Goal: Information Seeking & Learning: Check status

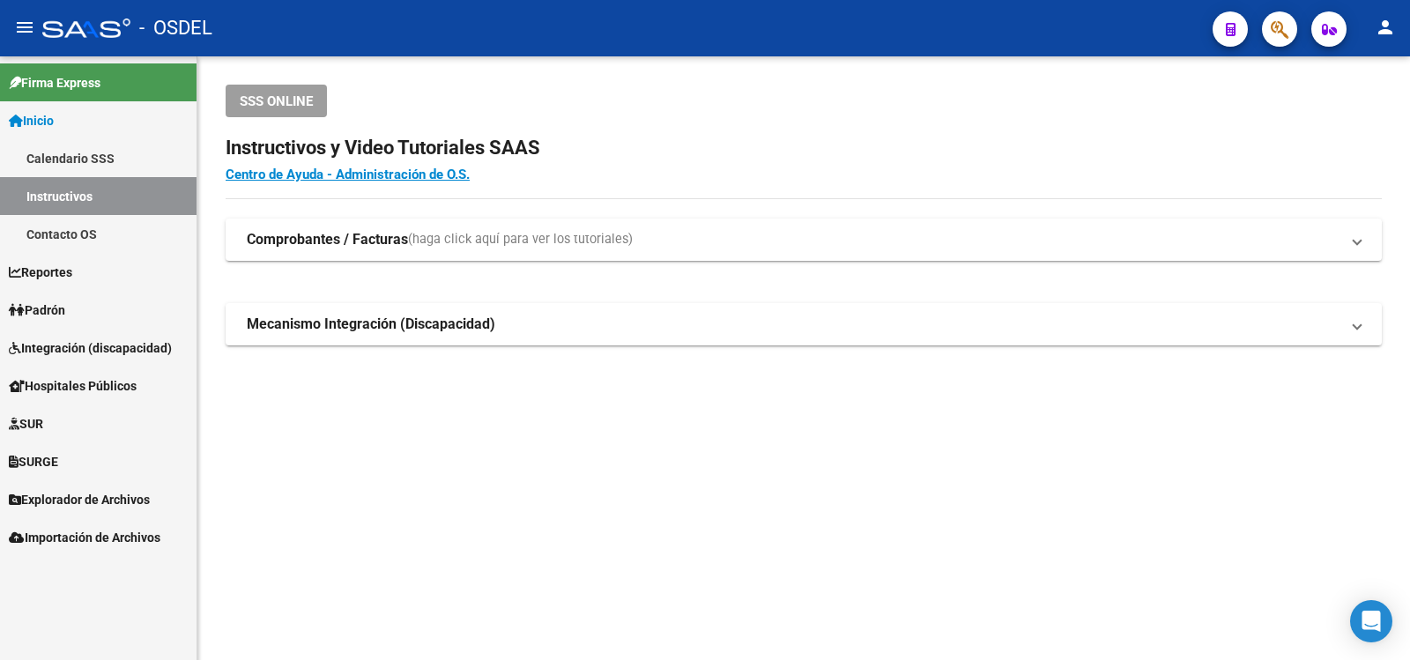
click at [48, 304] on span "Padrón" at bounding box center [37, 309] width 56 height 19
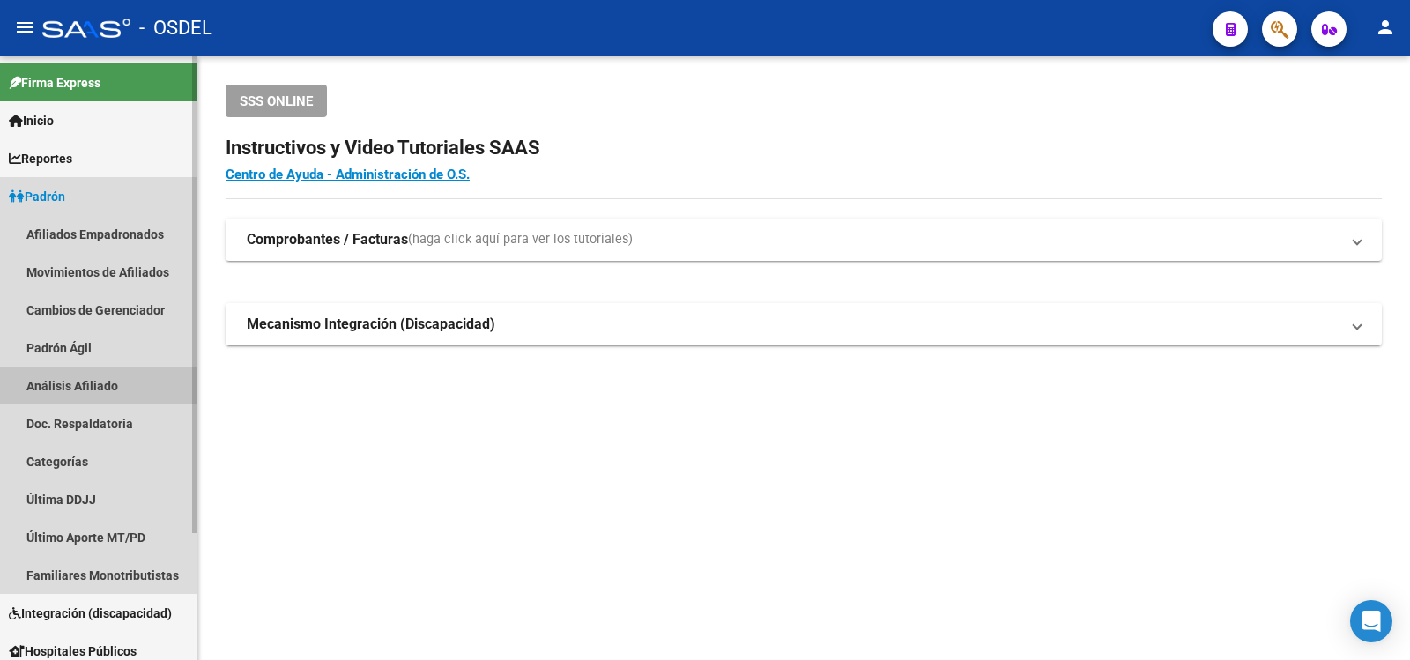
click at [93, 382] on link "Análisis Afiliado" at bounding box center [98, 385] width 196 height 38
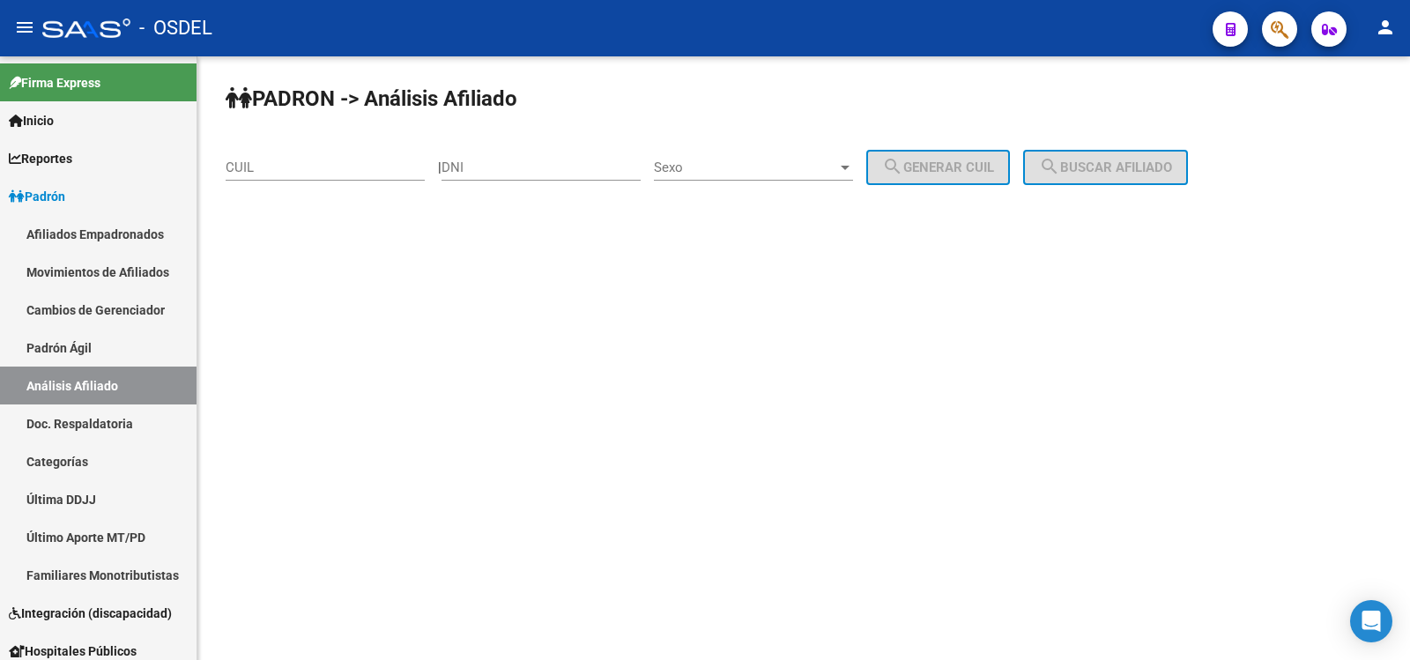
click at [507, 164] on input "DNI" at bounding box center [540, 167] width 199 height 16
type input "10923824"
click at [853, 163] on div at bounding box center [845, 167] width 16 height 14
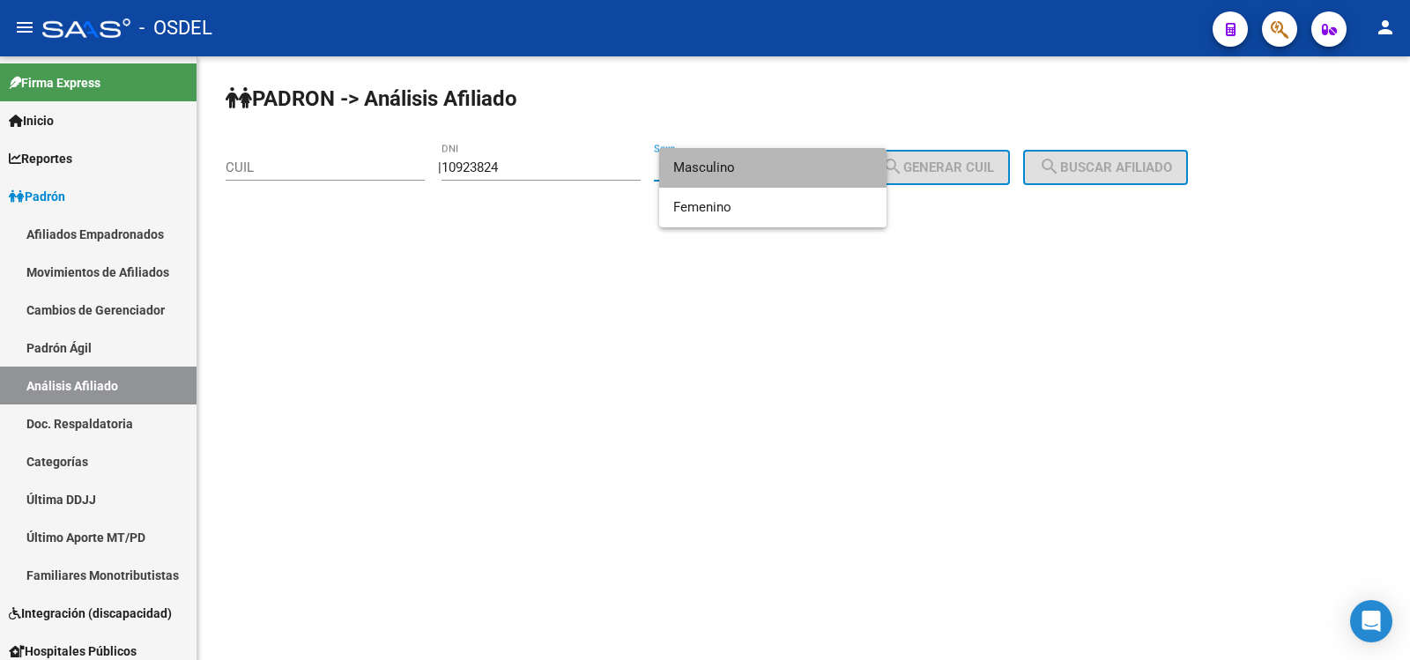
click at [714, 161] on span "Masculino" at bounding box center [772, 168] width 199 height 40
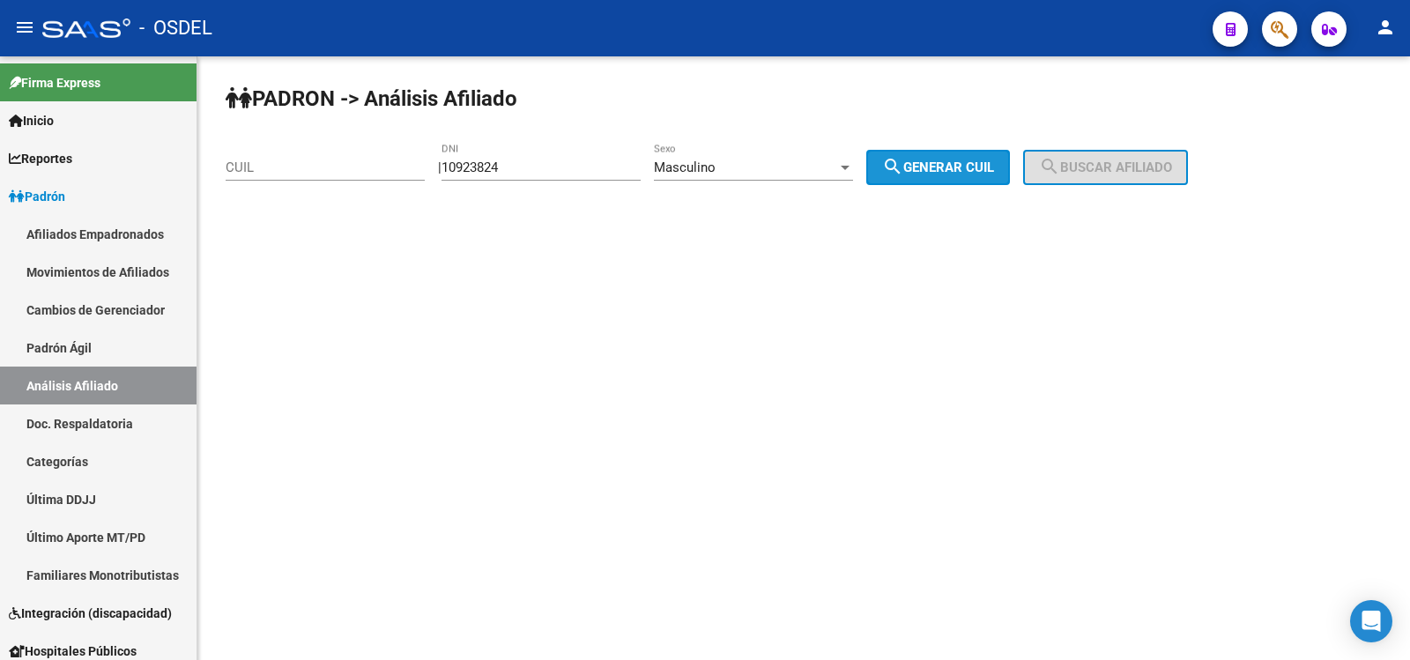
click at [966, 165] on span "search Generar CUIL" at bounding box center [938, 167] width 112 height 16
type input "20-10923824-5"
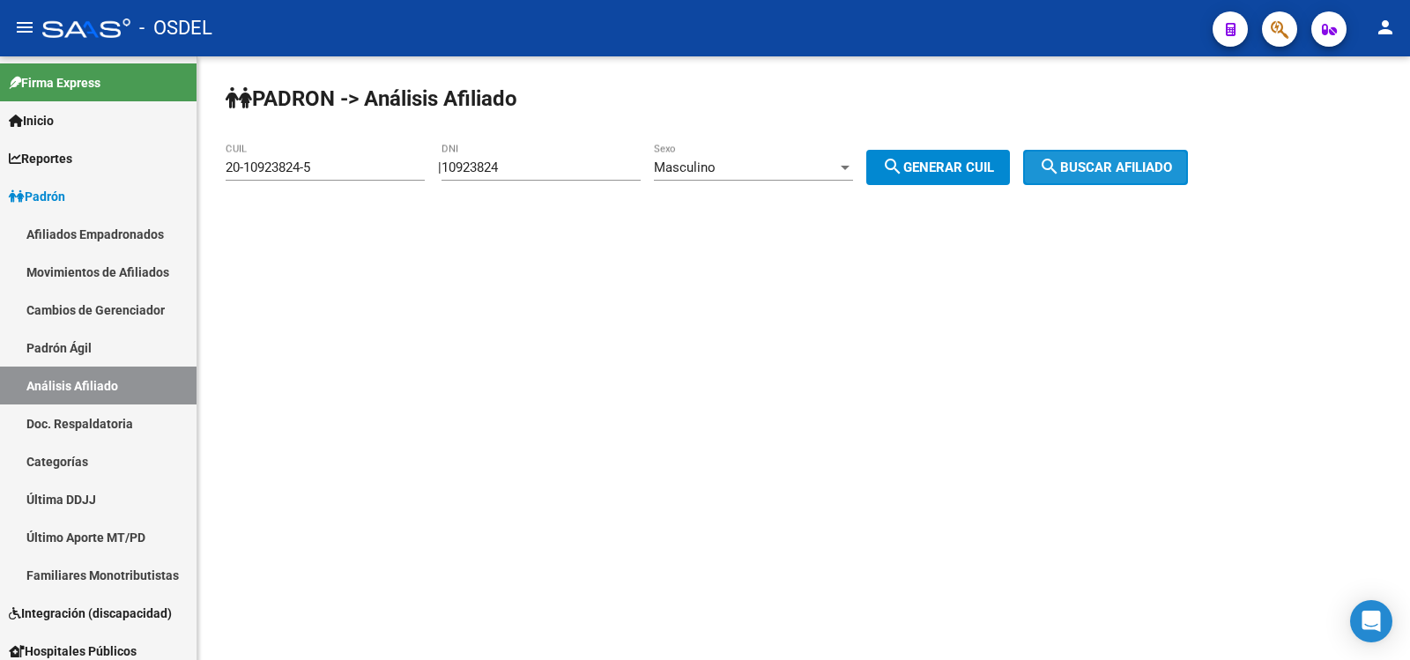
click at [1156, 162] on span "search Buscar afiliado" at bounding box center [1105, 167] width 133 height 16
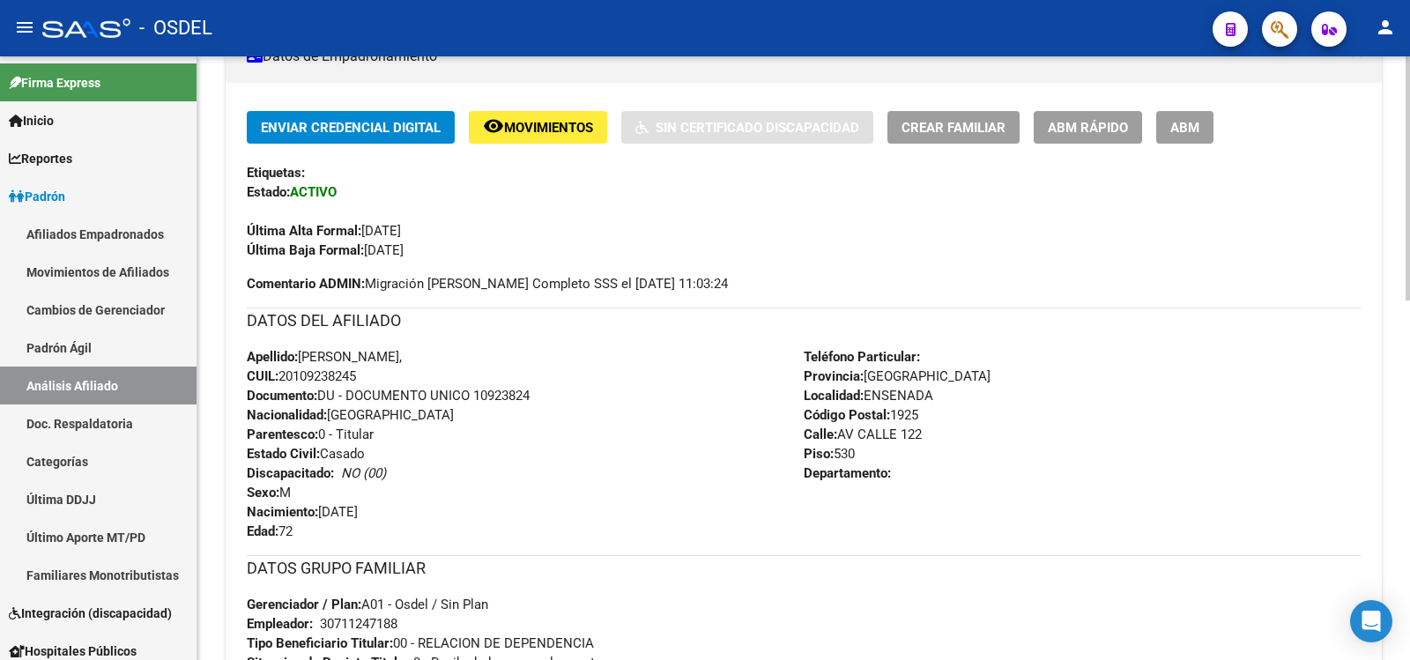
scroll to position [441, 0]
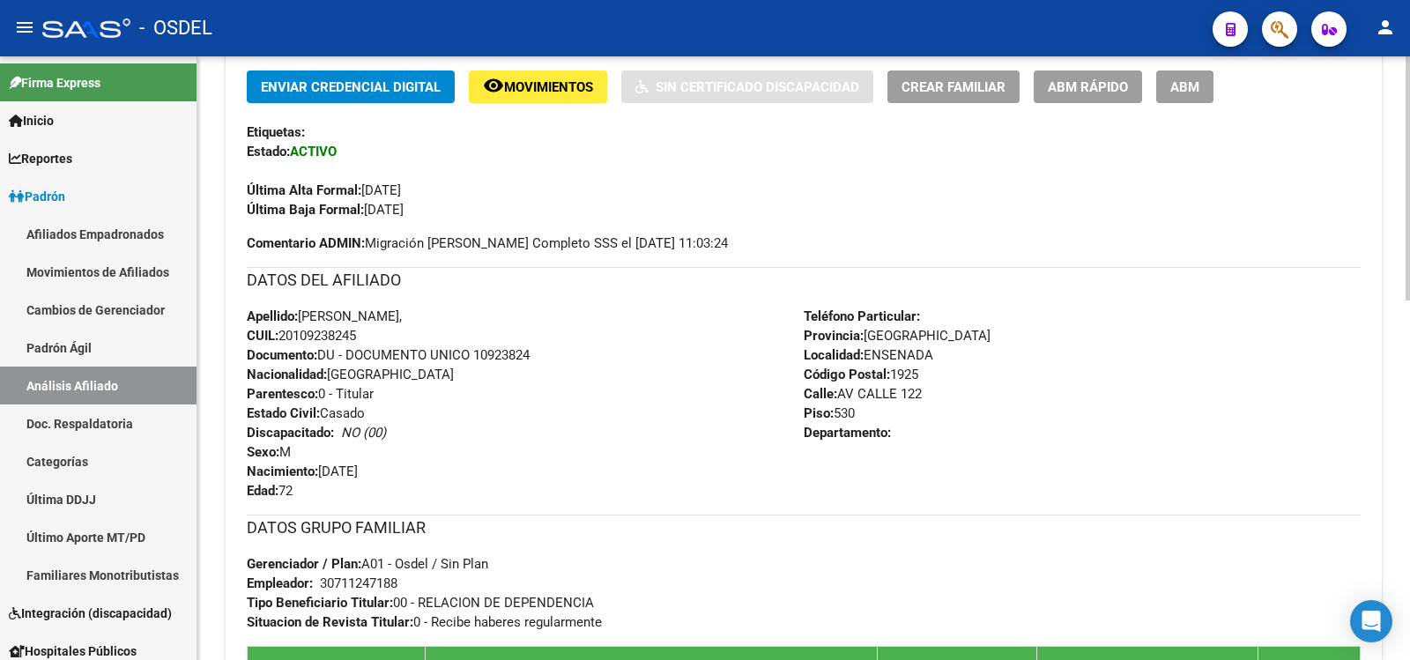
click at [403, 462] on div "Apellido: SERGIO LUIS GELMAN, CUIL: 20109238245 Documento: DU - DOCUMENTO UNICO…" at bounding box center [525, 404] width 557 height 194
click at [1381, 27] on mat-icon "person" at bounding box center [1384, 27] width 21 height 21
click at [1284, 169] on div at bounding box center [705, 330] width 1410 height 660
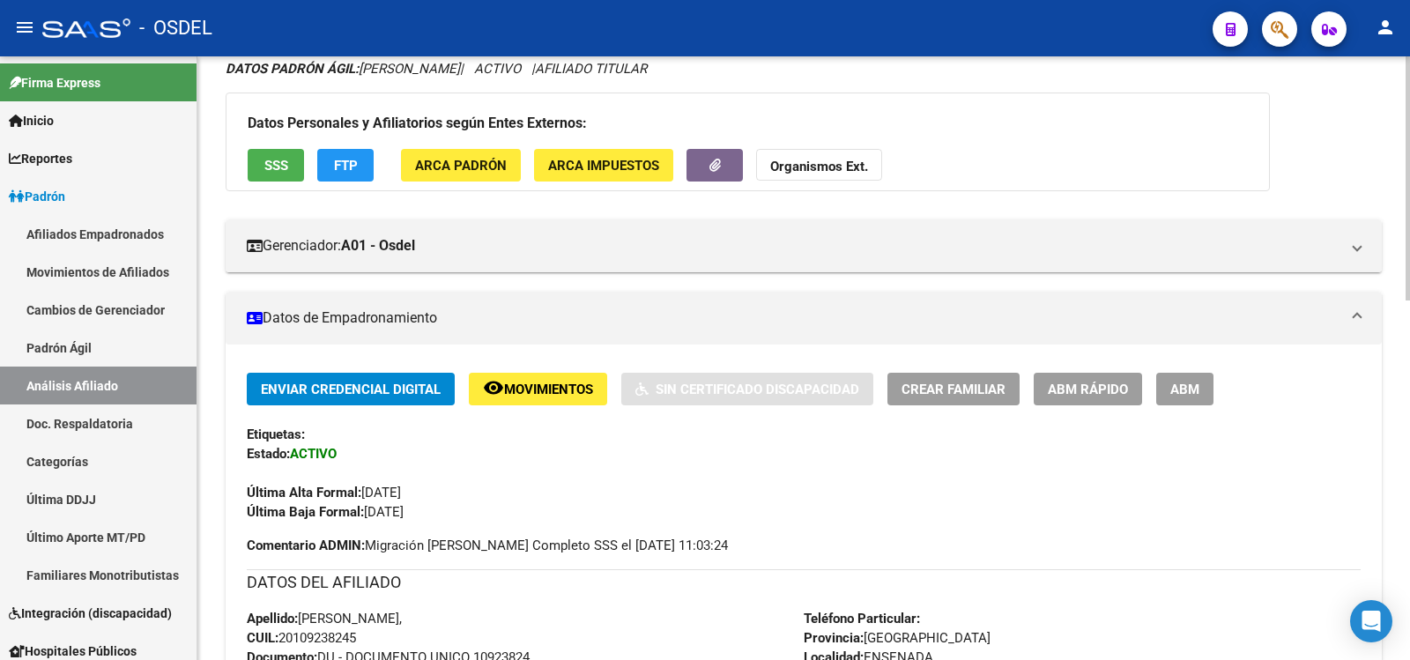
scroll to position [0, 0]
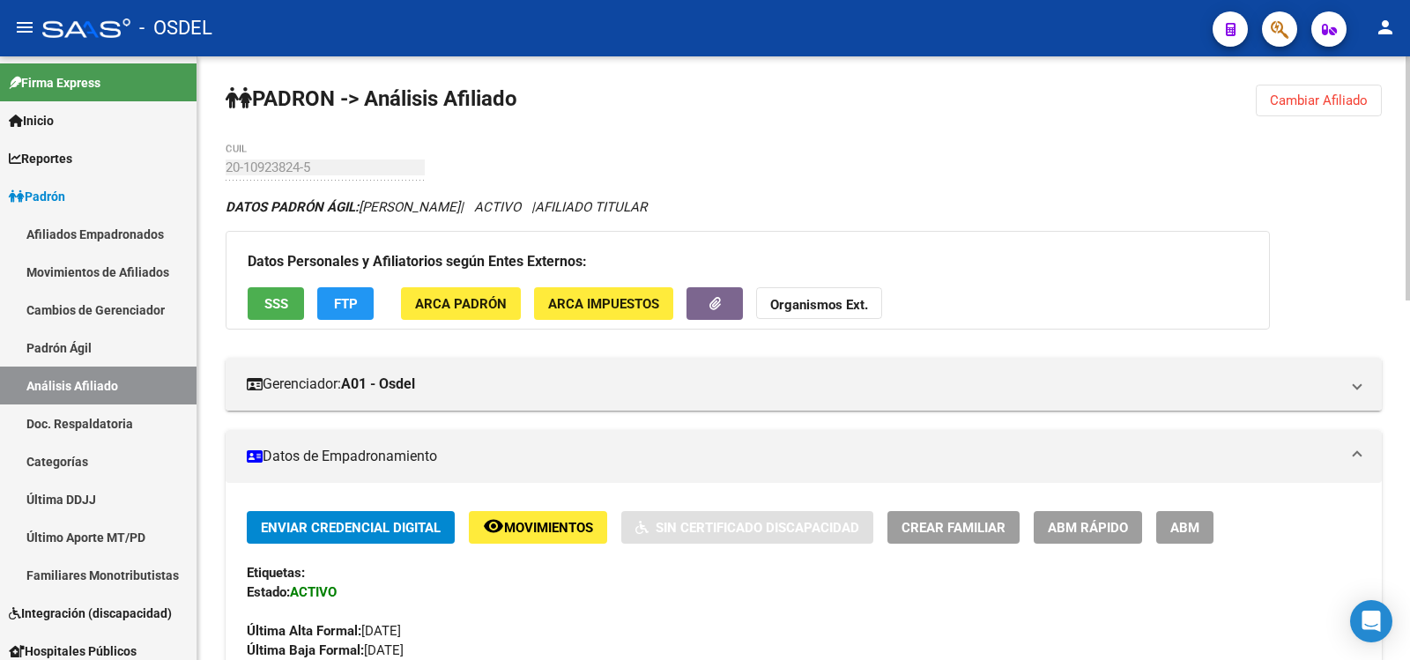
click at [1339, 95] on span "Cambiar Afiliado" at bounding box center [1319, 101] width 98 height 16
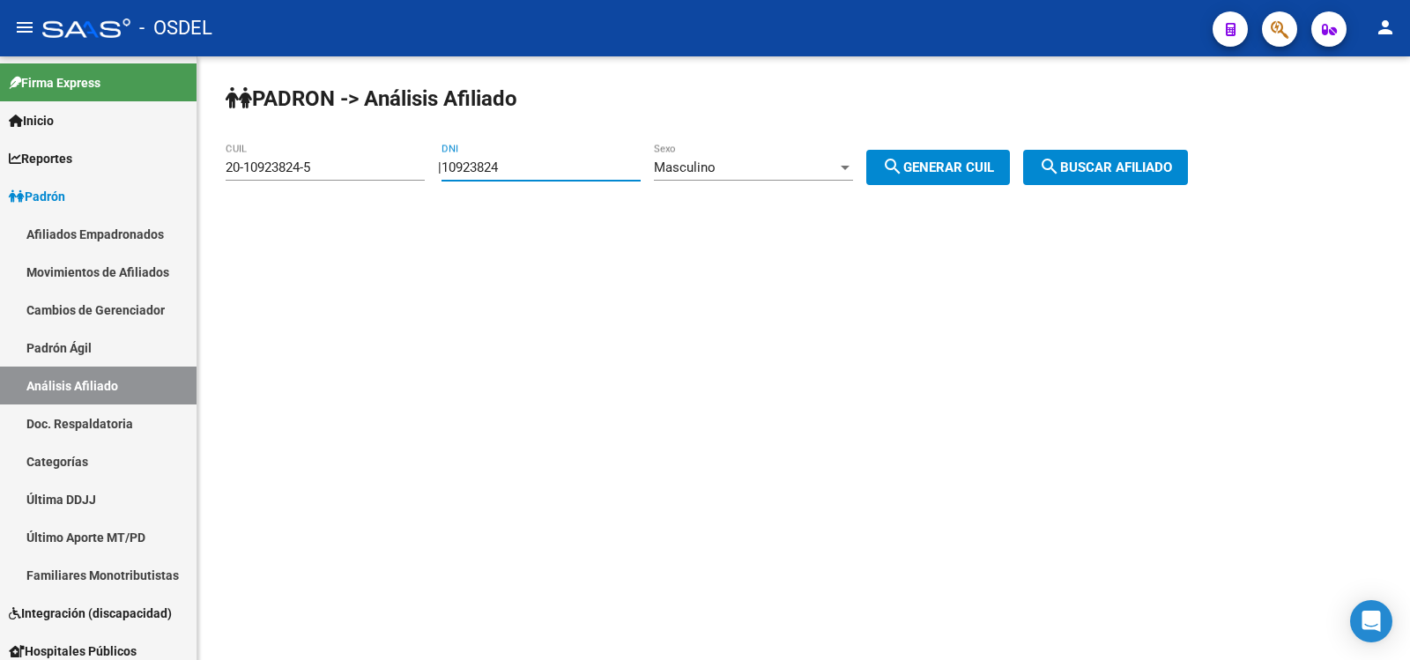
click at [529, 160] on input "10923824" at bounding box center [540, 167] width 199 height 16
type input "1"
type input "12588820"
click at [744, 167] on div "Masculino" at bounding box center [745, 167] width 183 height 16
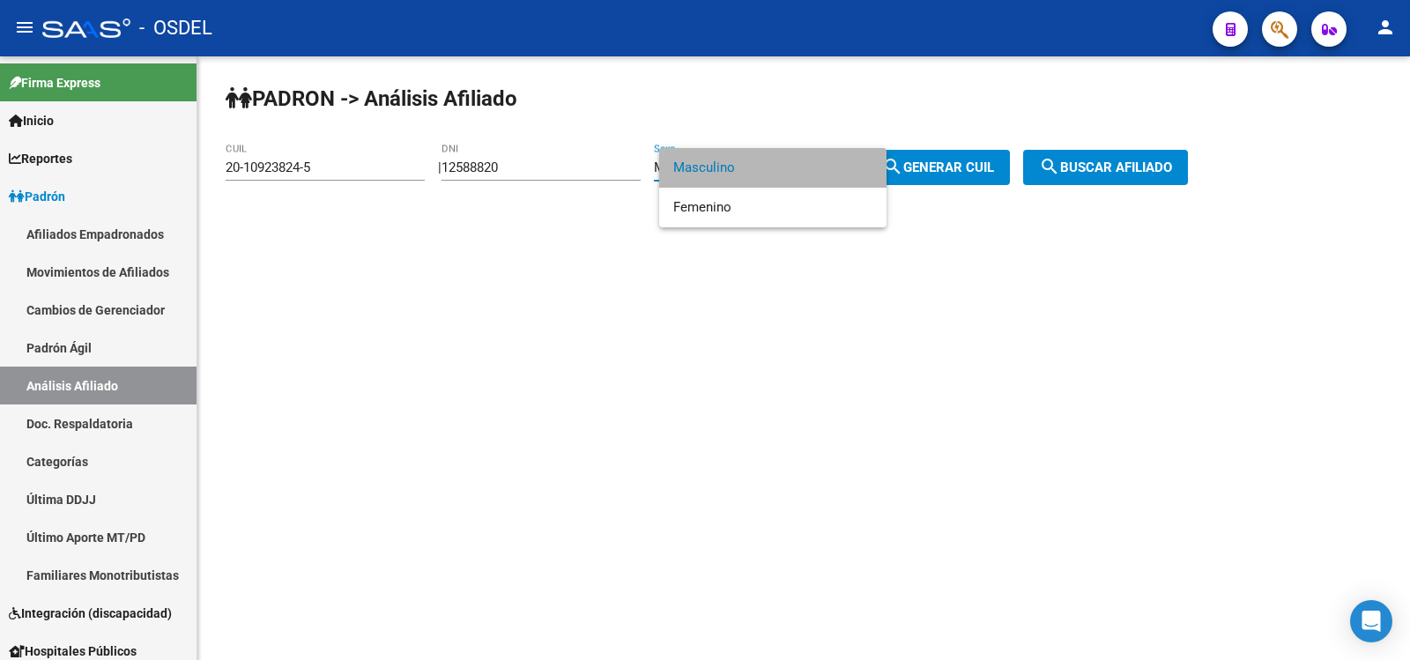
drag, startPoint x: 713, startPoint y: 164, endPoint x: 916, endPoint y: 172, distance: 203.7
click at [713, 163] on span "Masculino" at bounding box center [772, 168] width 199 height 40
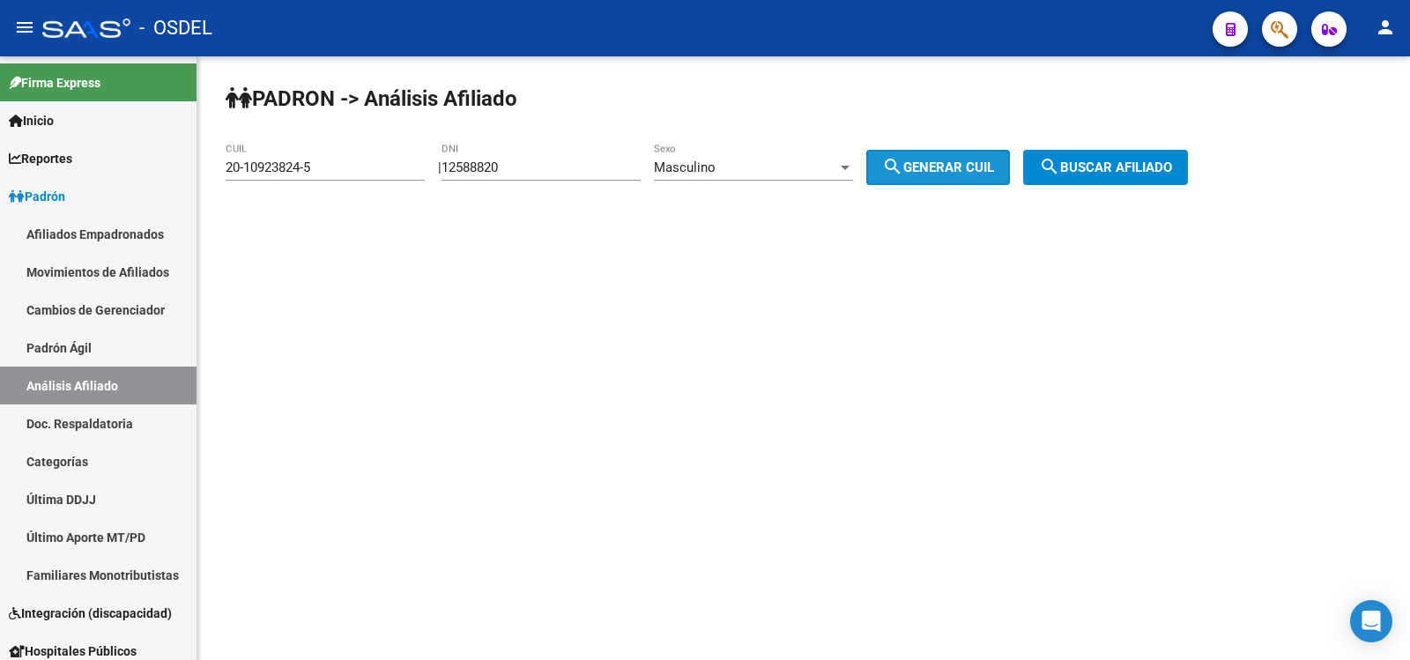
drag, startPoint x: 967, startPoint y: 155, endPoint x: 1036, endPoint y: 158, distance: 68.8
click at [966, 155] on button "search Generar CUIL" at bounding box center [938, 167] width 144 height 35
type input "20-12588820-9"
click at [1172, 165] on span "search Buscar afiliado" at bounding box center [1105, 167] width 133 height 16
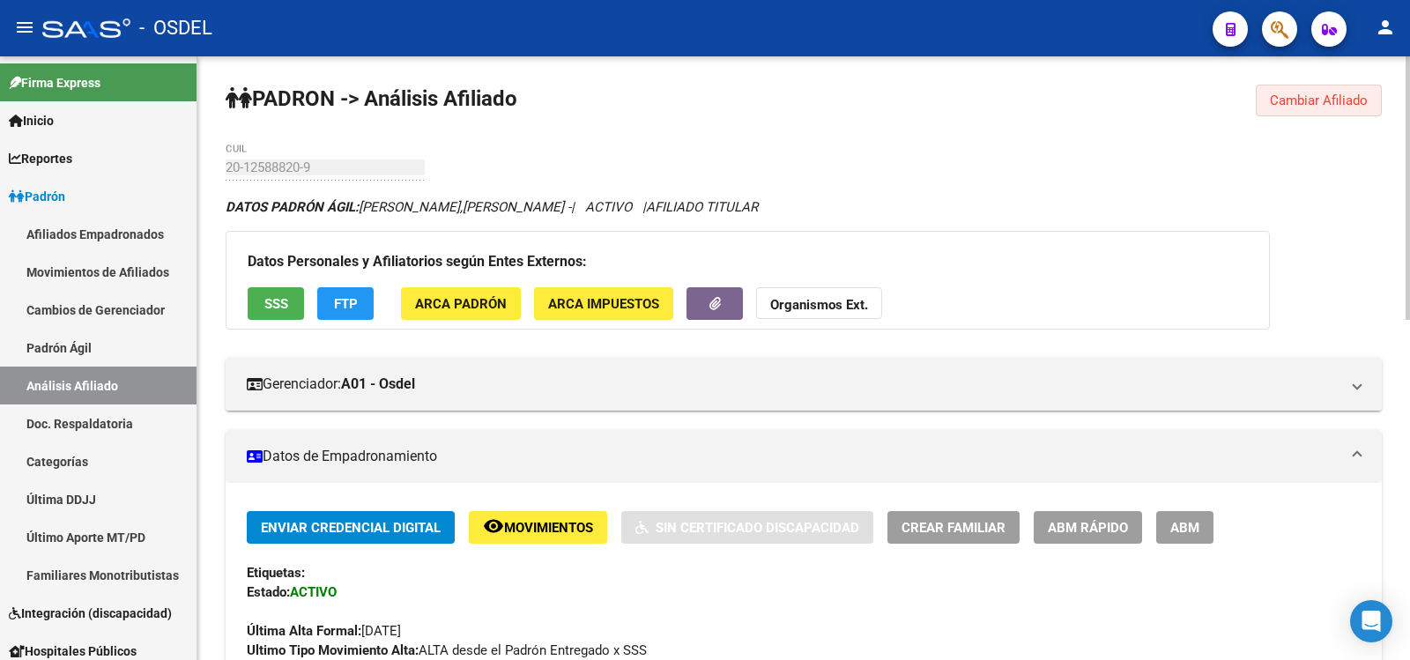
click at [1340, 102] on span "Cambiar Afiliado" at bounding box center [1319, 101] width 98 height 16
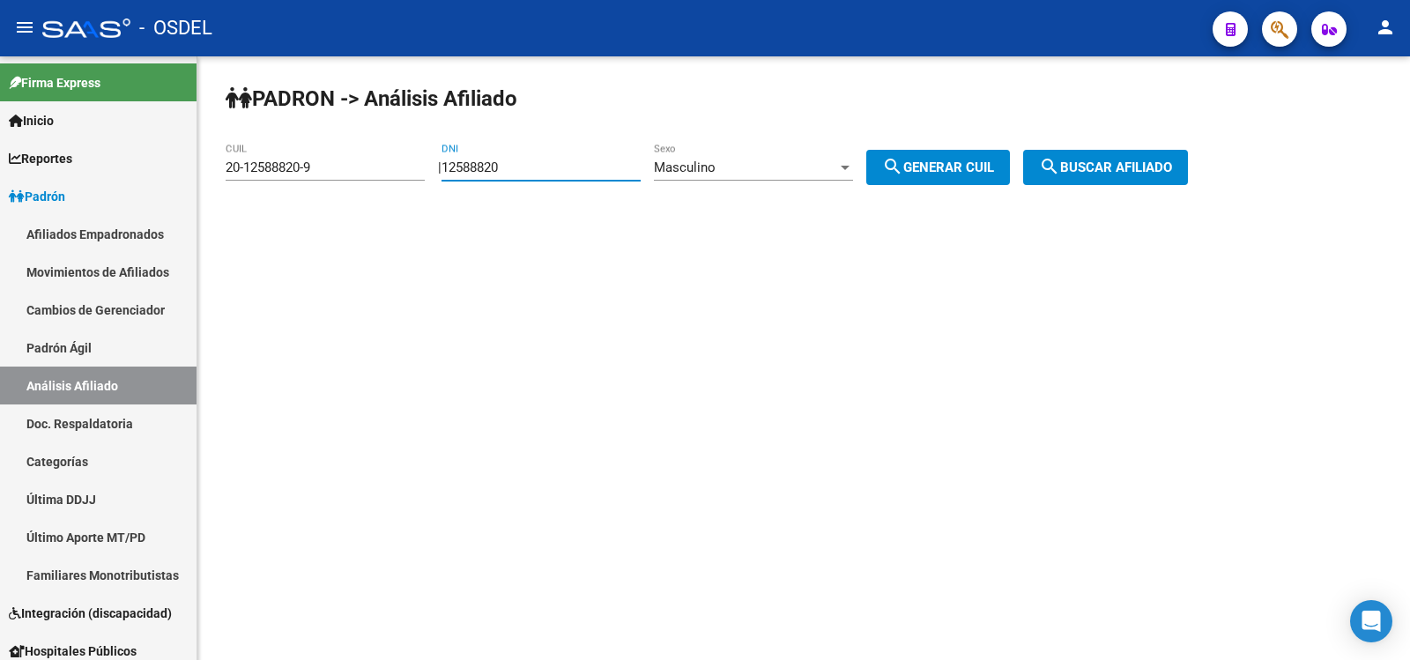
click at [548, 167] on input "12588820" at bounding box center [540, 167] width 199 height 16
type input "125888208120765"
click at [692, 168] on span "Masculino" at bounding box center [685, 167] width 62 height 16
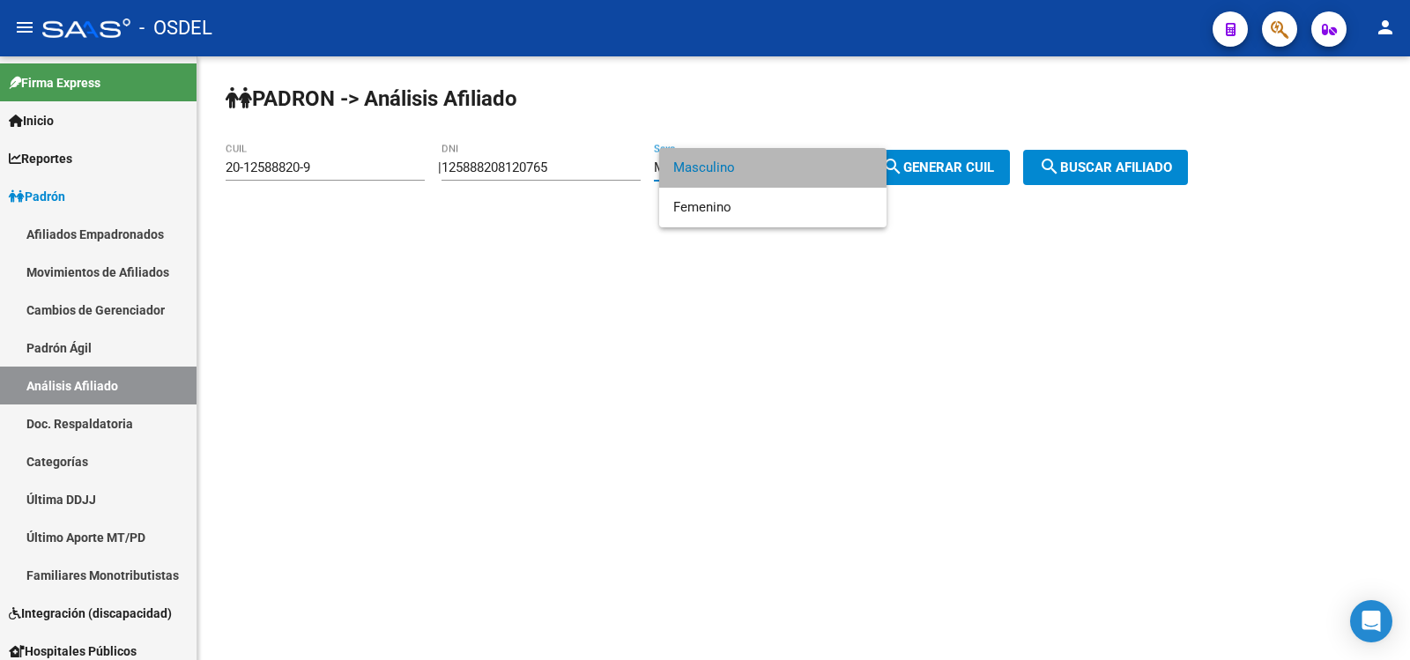
click at [688, 166] on span "Masculino" at bounding box center [772, 168] width 199 height 40
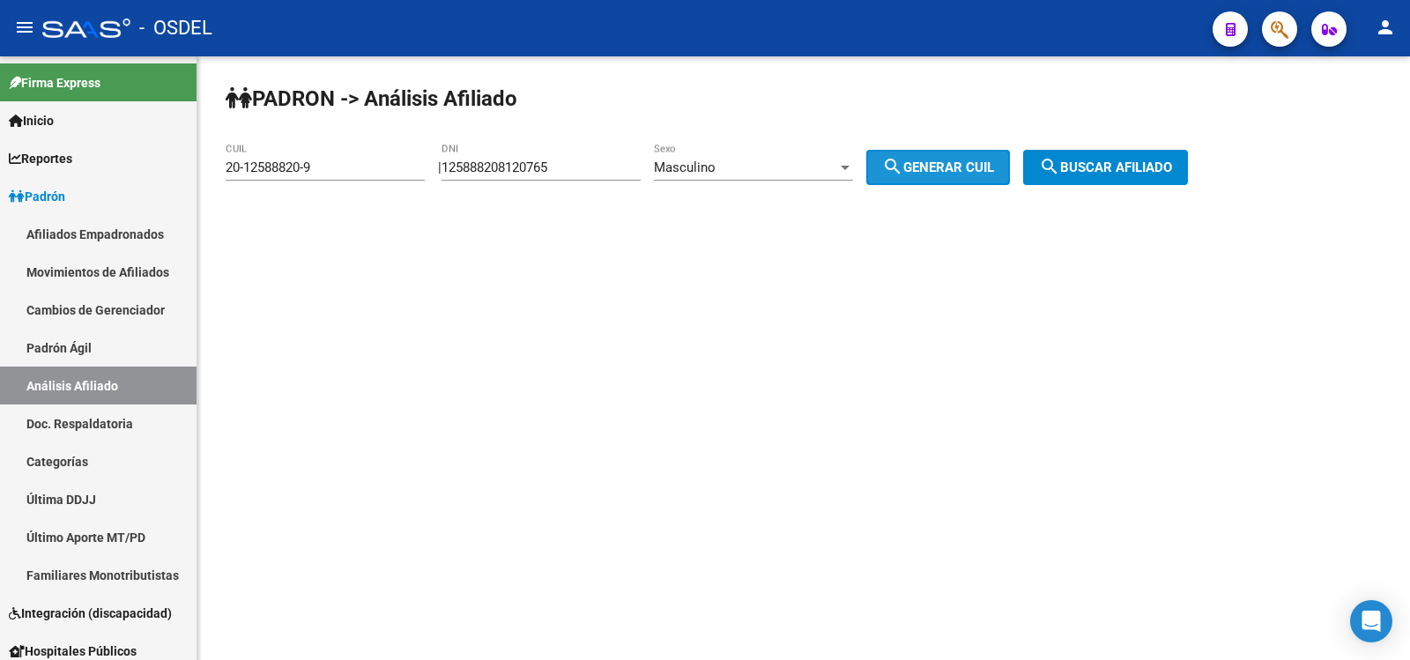
drag, startPoint x: 943, startPoint y: 161, endPoint x: 1064, endPoint y: 167, distance: 121.7
click at [945, 161] on span "search Generar CUIL" at bounding box center [938, 167] width 112 height 16
click at [1115, 165] on span "search Buscar afiliado" at bounding box center [1105, 167] width 133 height 16
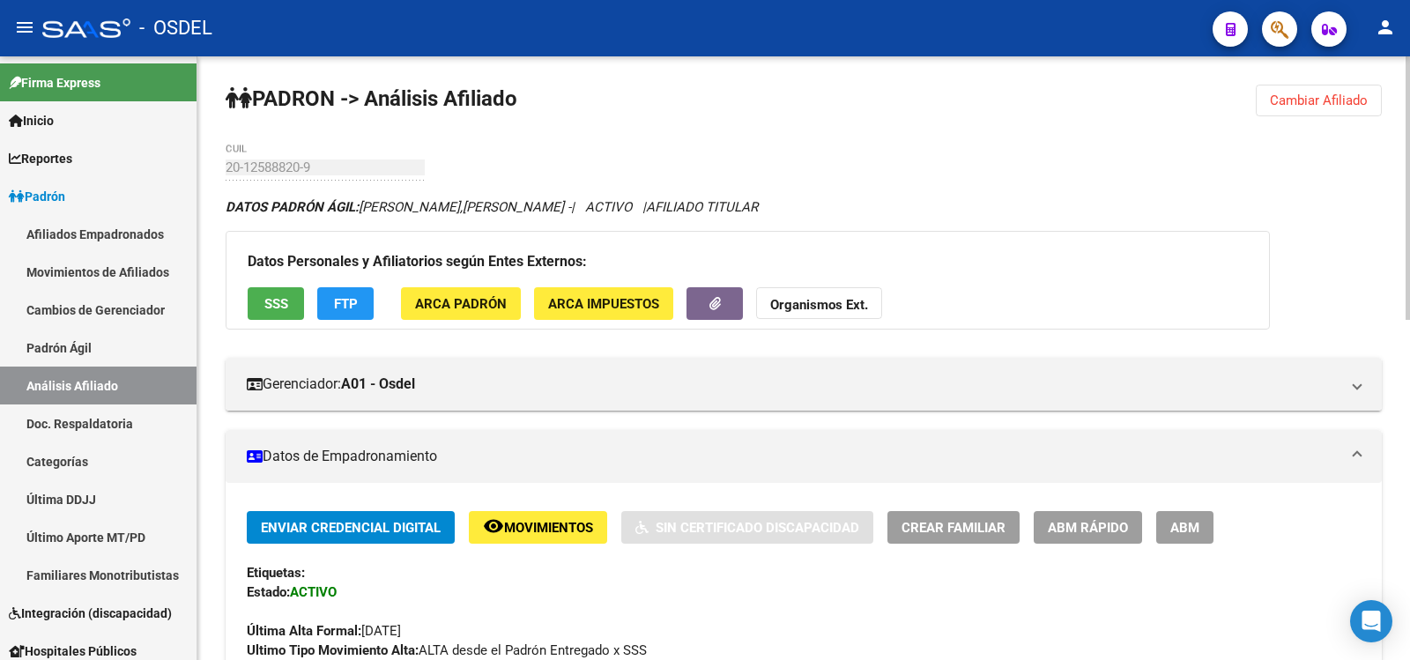
click at [1341, 99] on span "Cambiar Afiliado" at bounding box center [1319, 101] width 98 height 16
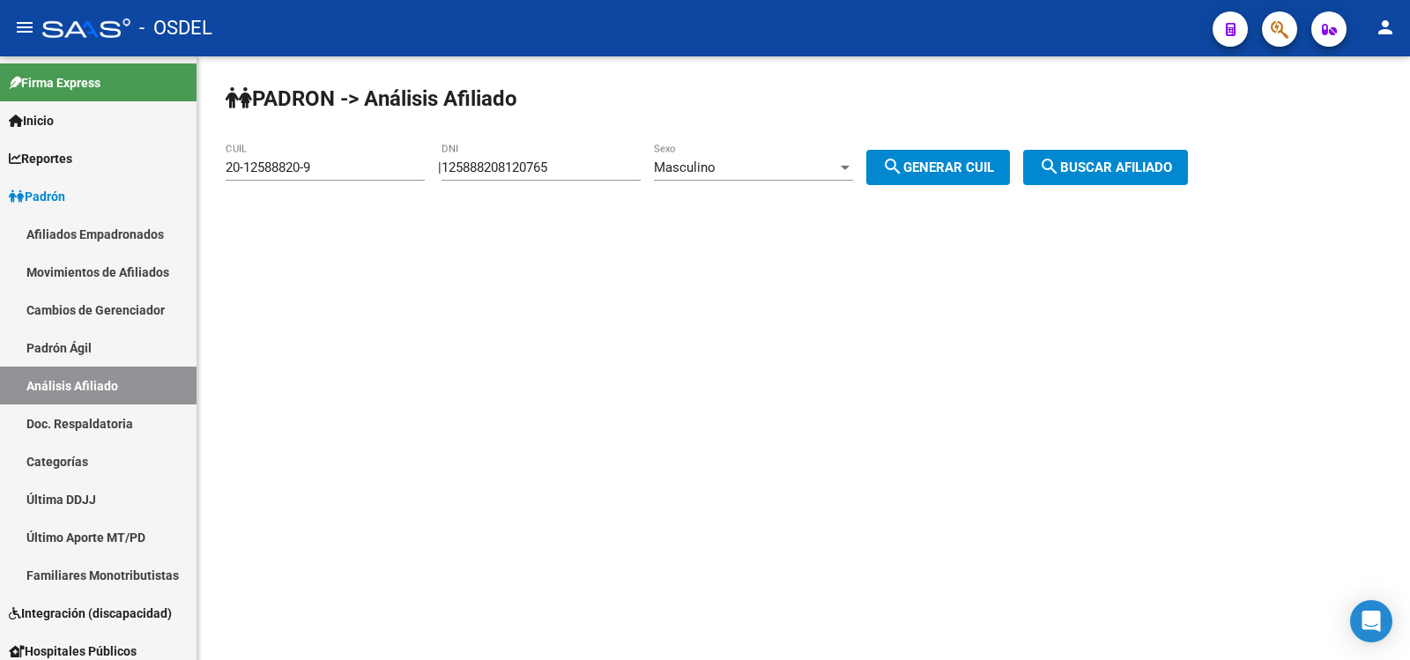
click at [587, 160] on input "125888208120765" at bounding box center [540, 167] width 199 height 16
type input "1"
type input "8120765"
click at [715, 164] on span "Masculino" at bounding box center [685, 167] width 62 height 16
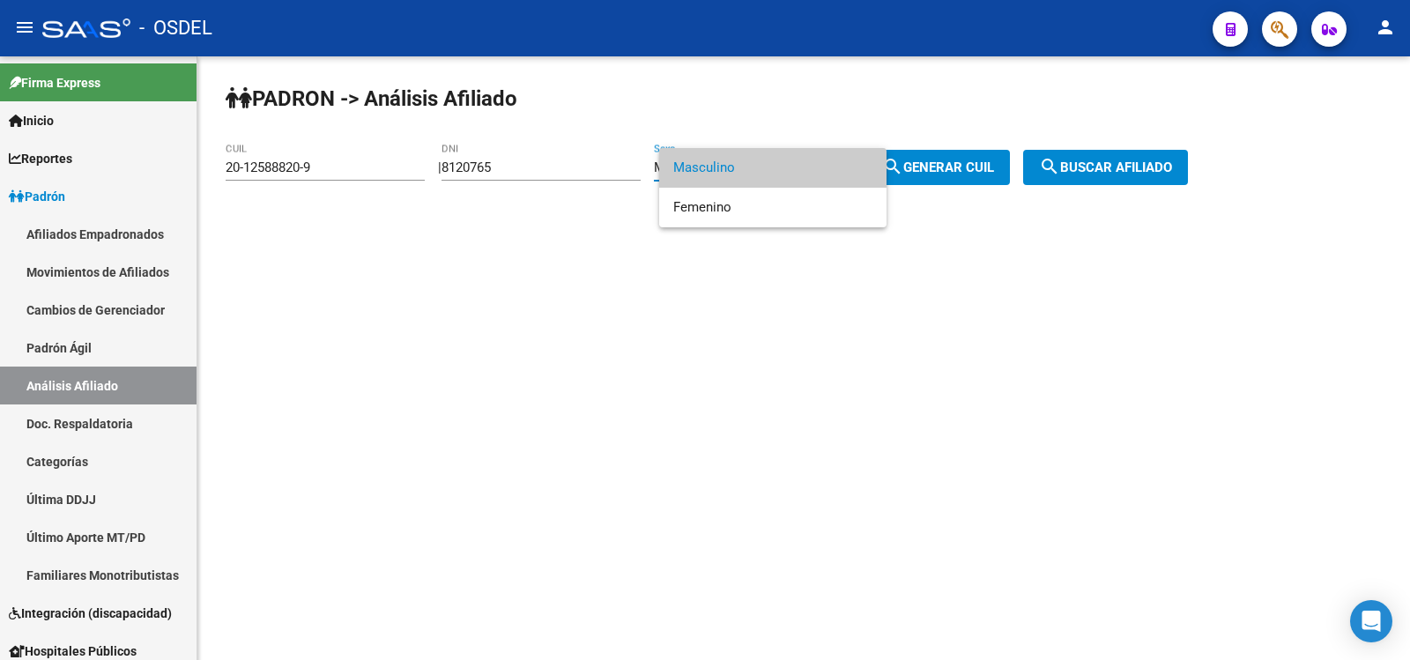
click at [720, 162] on span "Masculino" at bounding box center [772, 168] width 199 height 40
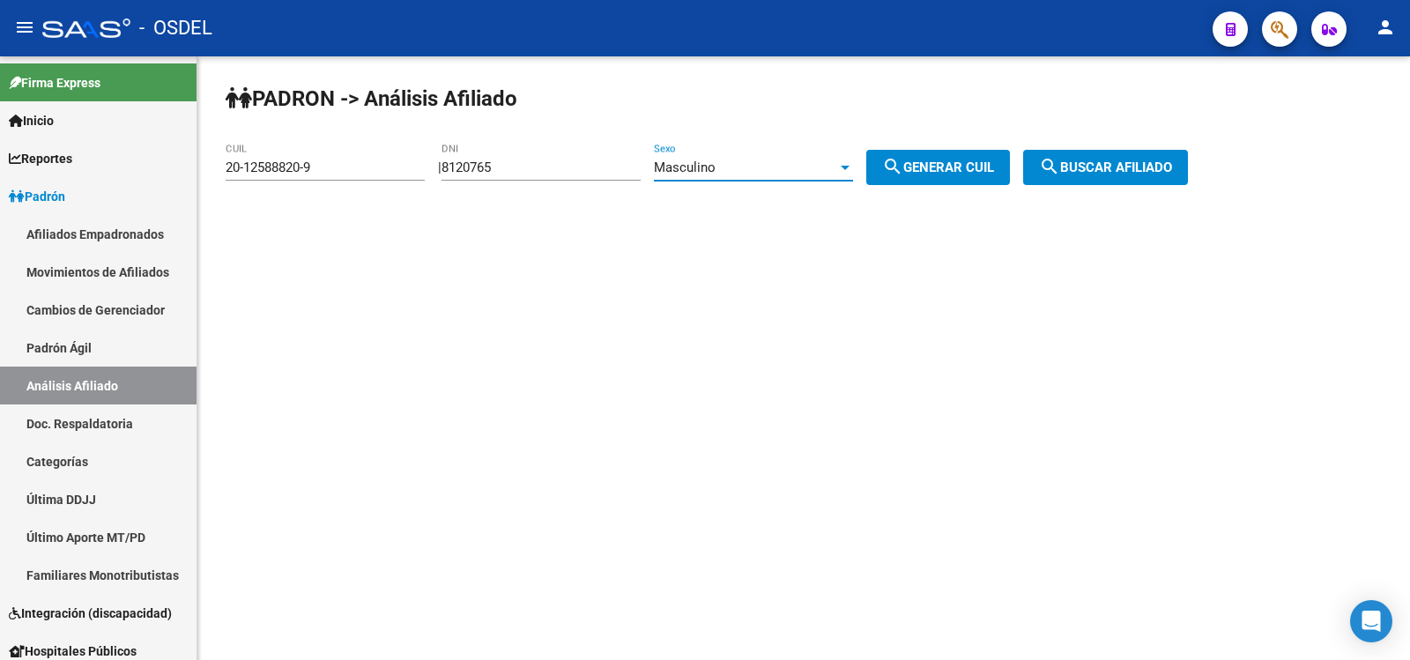
click at [968, 157] on button "search Generar CUIL" at bounding box center [938, 167] width 144 height 35
type input "20-08120765-9"
click at [1095, 165] on span "search Buscar afiliado" at bounding box center [1105, 167] width 133 height 16
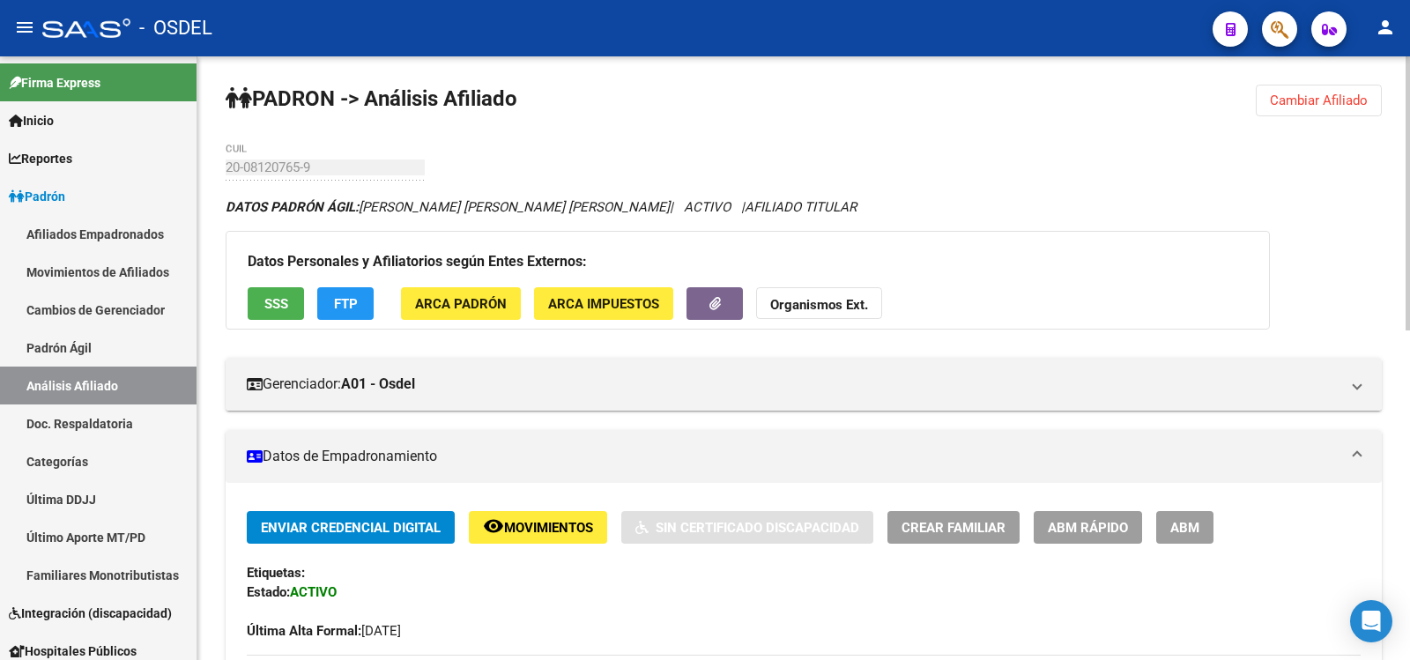
click at [1310, 96] on span "Cambiar Afiliado" at bounding box center [1319, 101] width 98 height 16
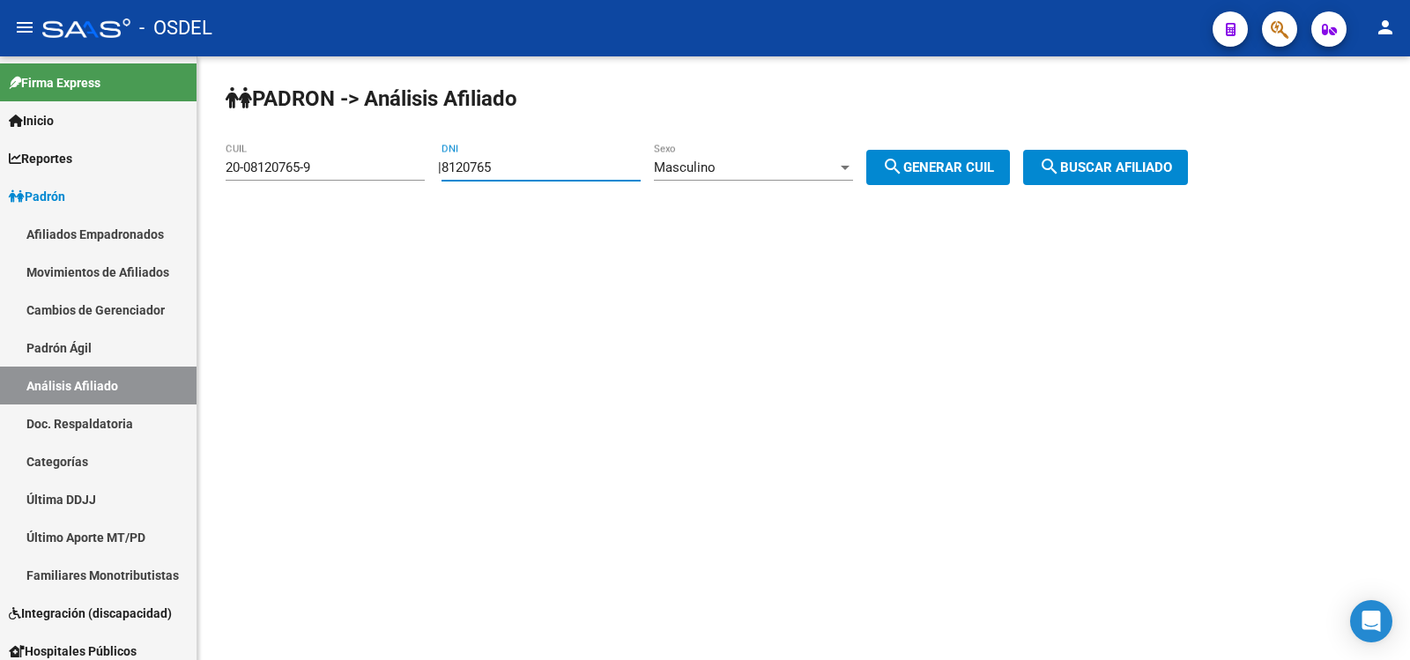
click at [527, 168] on input "8120765" at bounding box center [540, 167] width 199 height 16
type input "8"
type input "13795194"
click at [712, 163] on span "Masculino" at bounding box center [685, 167] width 62 height 16
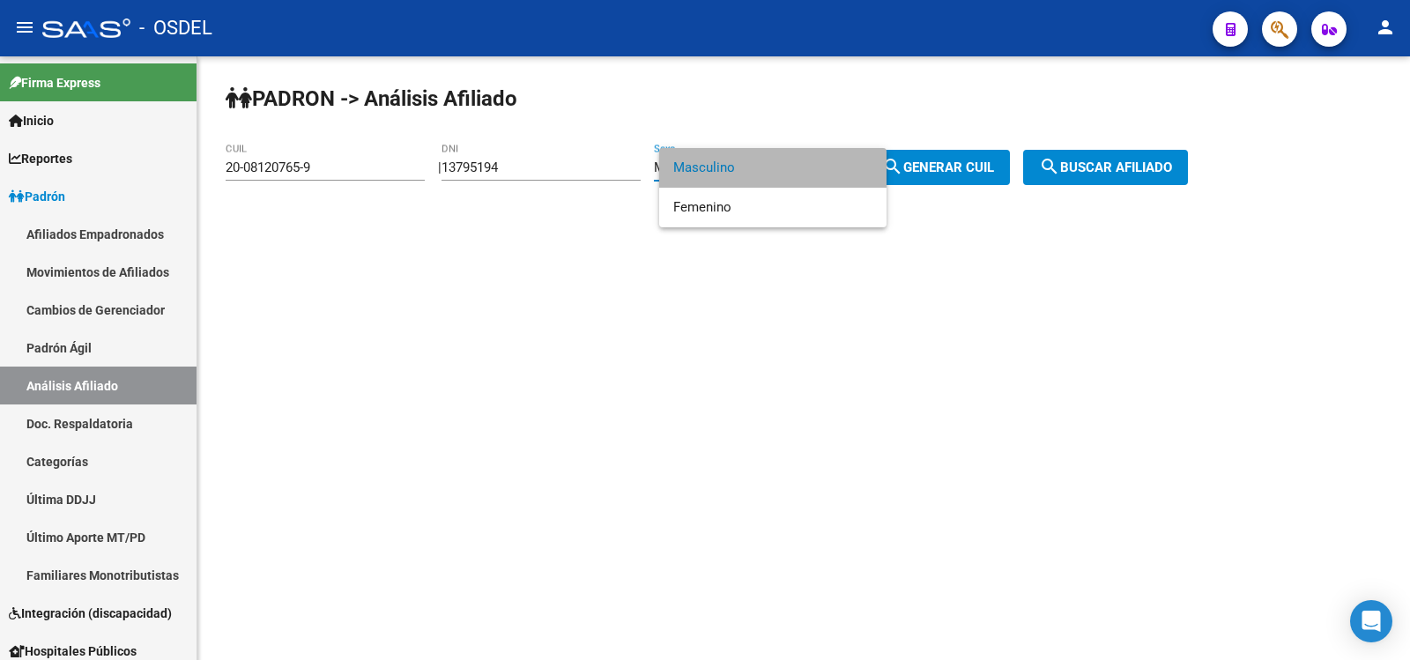
click at [731, 167] on span "Masculino" at bounding box center [772, 168] width 199 height 40
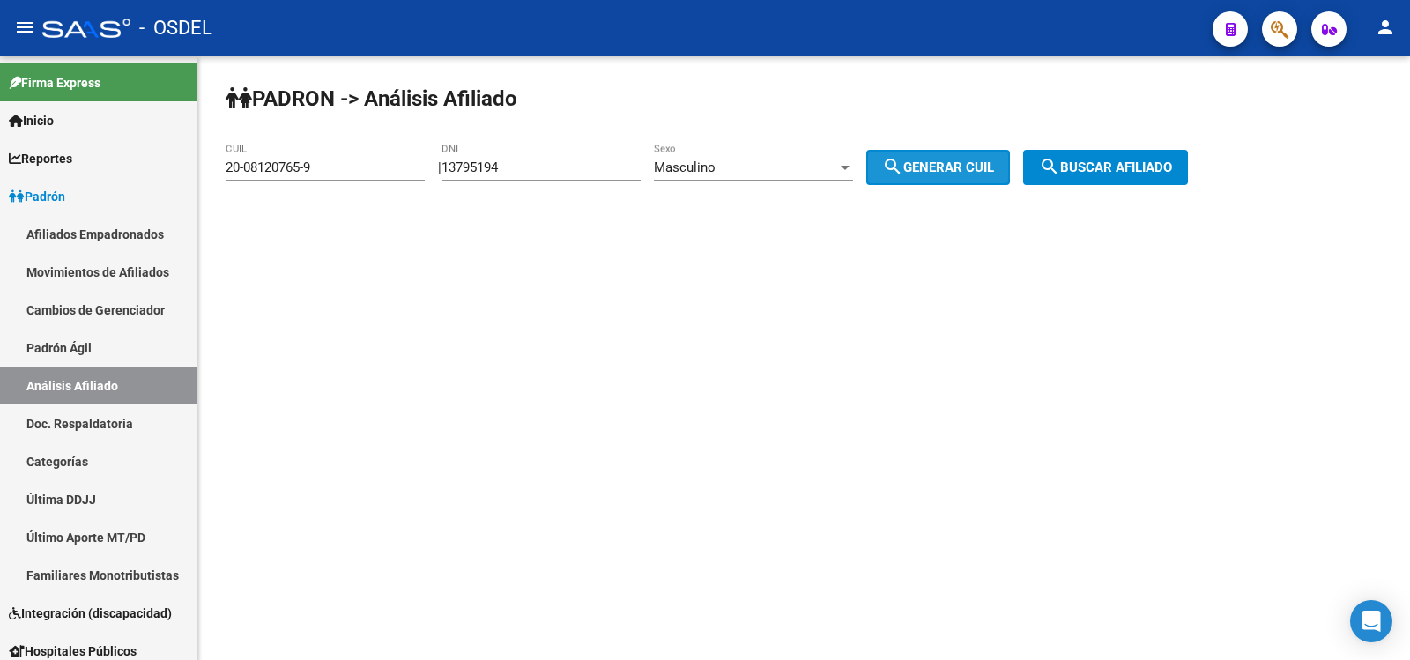
click at [951, 160] on span "search Generar CUIL" at bounding box center [938, 167] width 112 height 16
type input "20-13795194-1"
click at [1144, 163] on span "search Buscar afiliado" at bounding box center [1105, 167] width 133 height 16
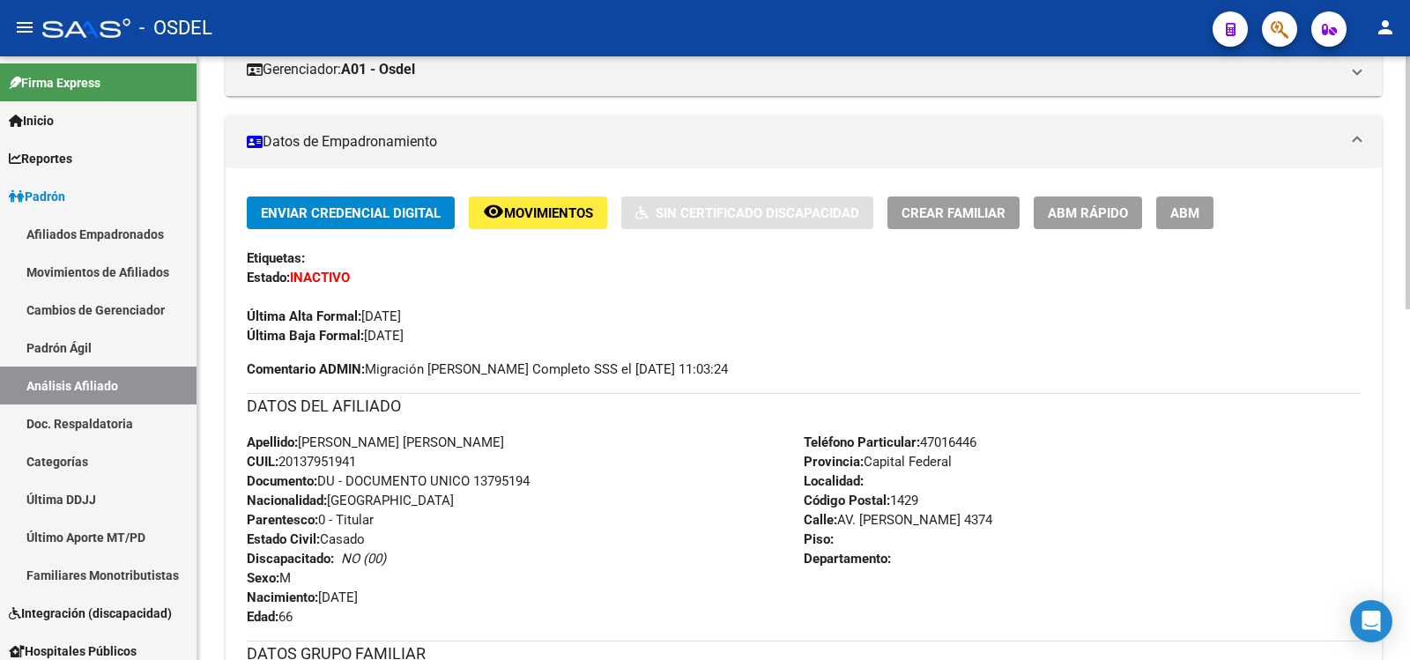
scroll to position [264, 0]
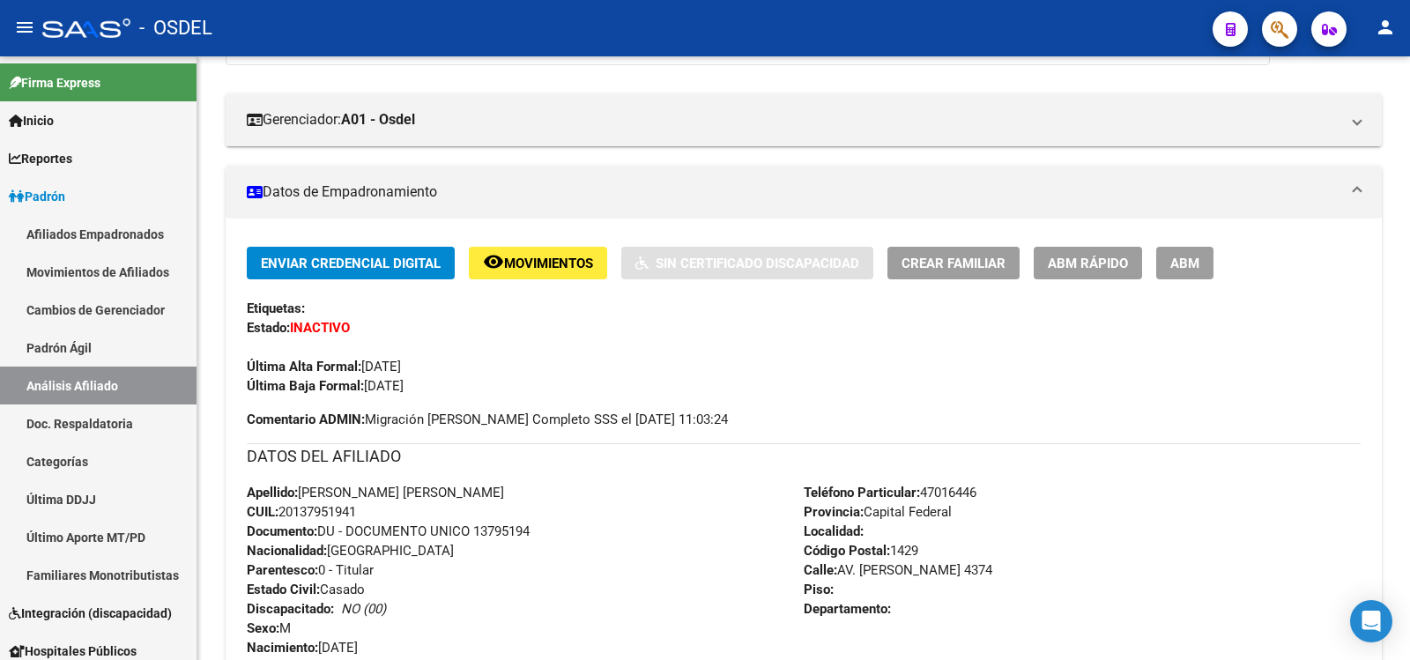
click at [1389, 21] on mat-icon "person" at bounding box center [1384, 27] width 21 height 21
click at [1363, 112] on button "exit_to_app Salir" at bounding box center [1348, 116] width 107 height 42
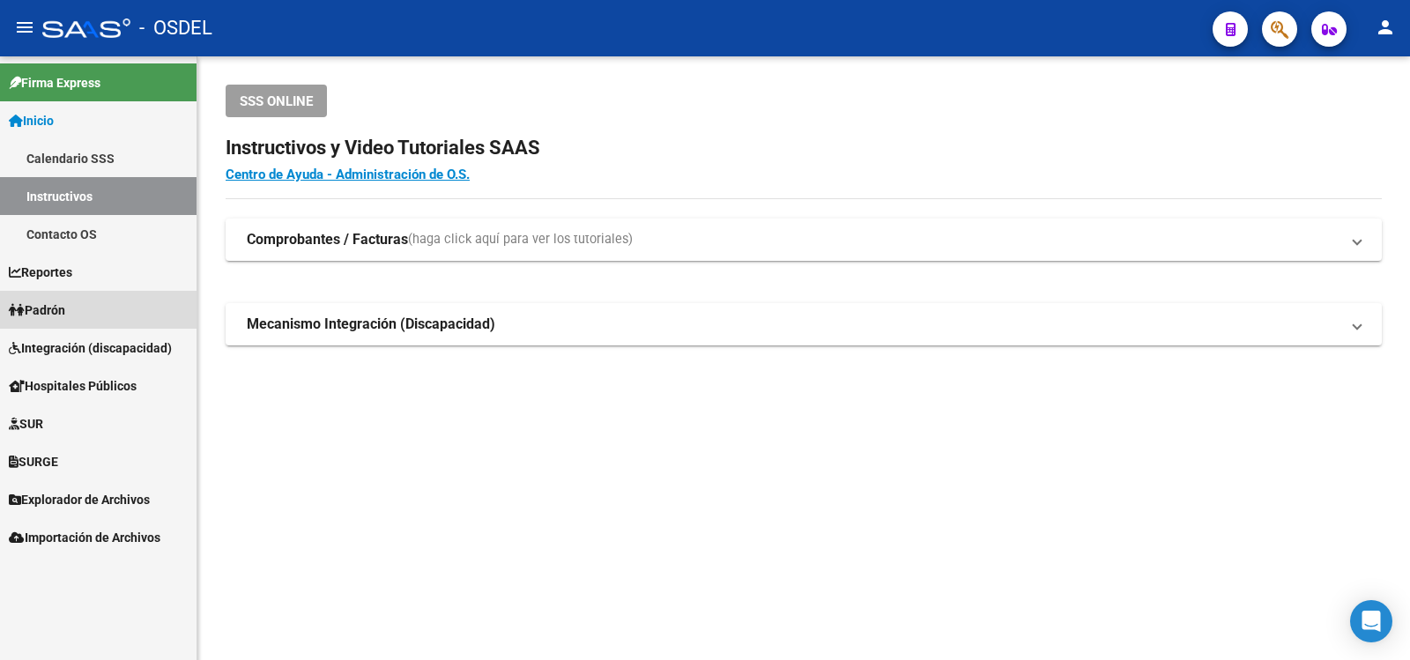
click at [47, 307] on span "Padrón" at bounding box center [37, 309] width 56 height 19
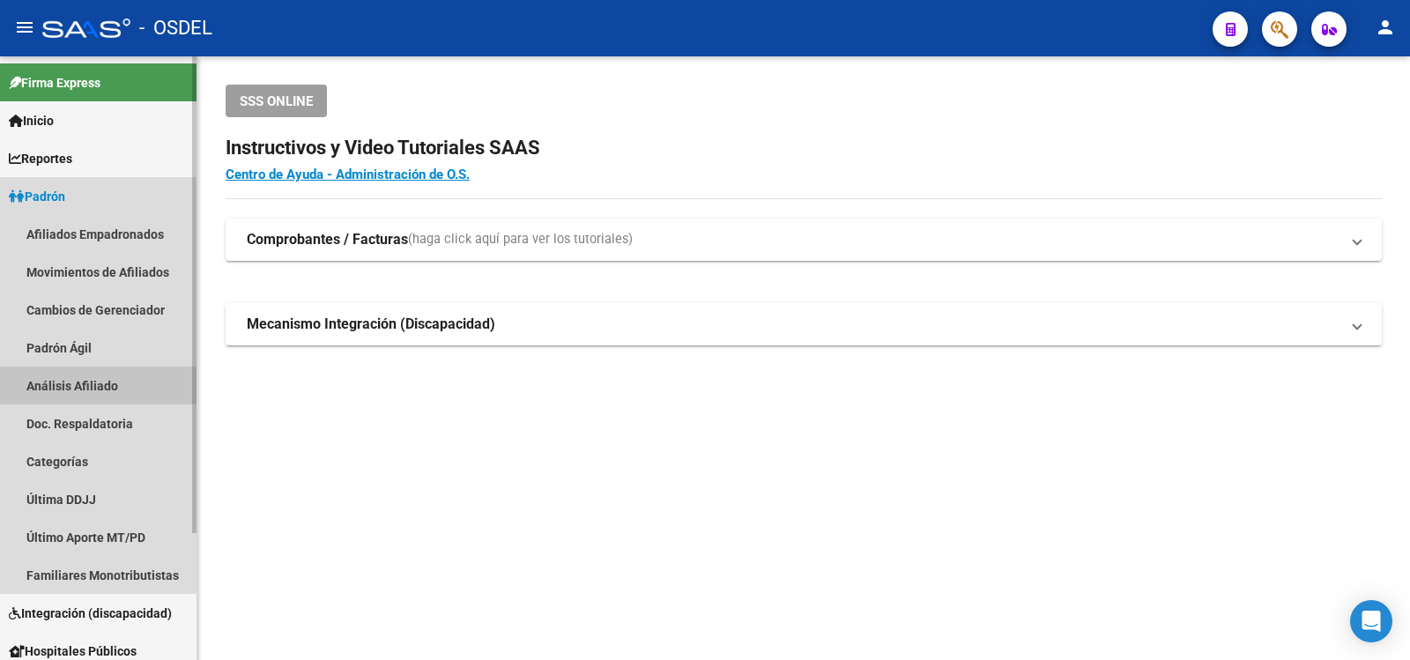
drag, startPoint x: 49, startPoint y: 380, endPoint x: 81, endPoint y: 374, distance: 32.2
click at [50, 380] on link "Análisis Afiliado" at bounding box center [98, 385] width 196 height 38
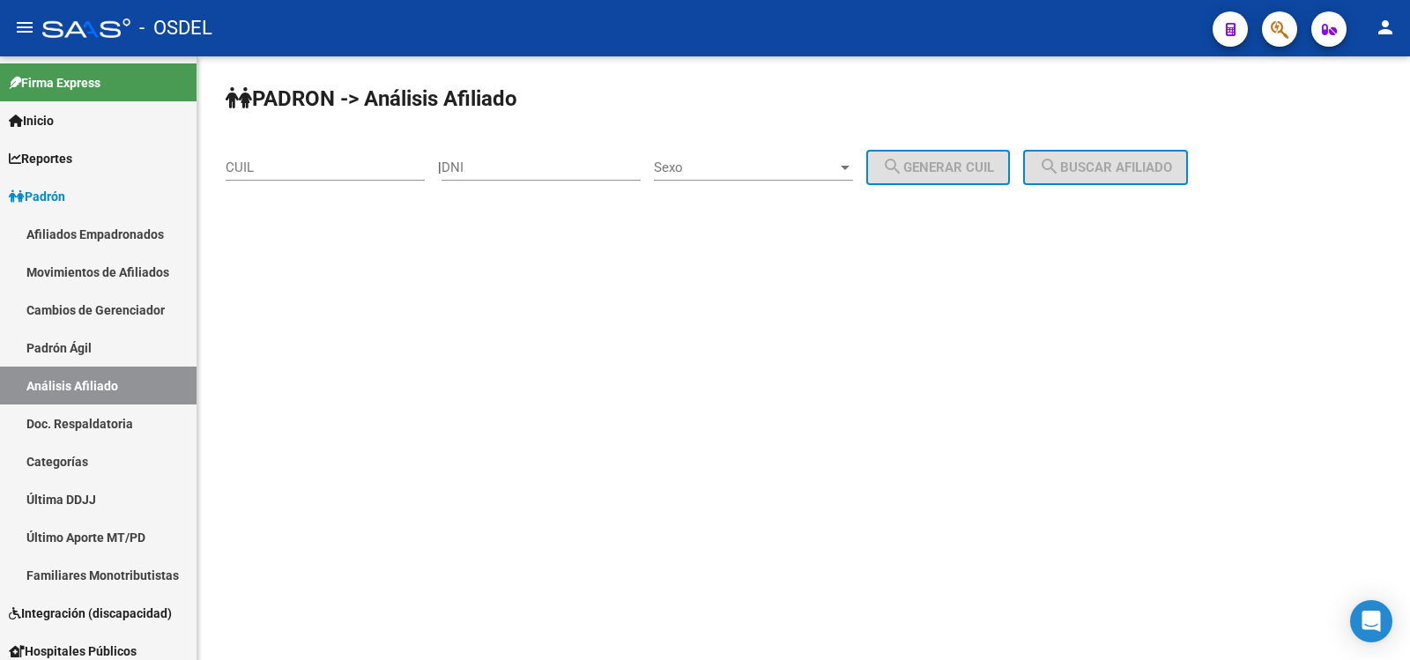
click at [500, 162] on input "DNI" at bounding box center [540, 167] width 199 height 16
type input "27503593"
click at [853, 160] on div at bounding box center [845, 167] width 16 height 14
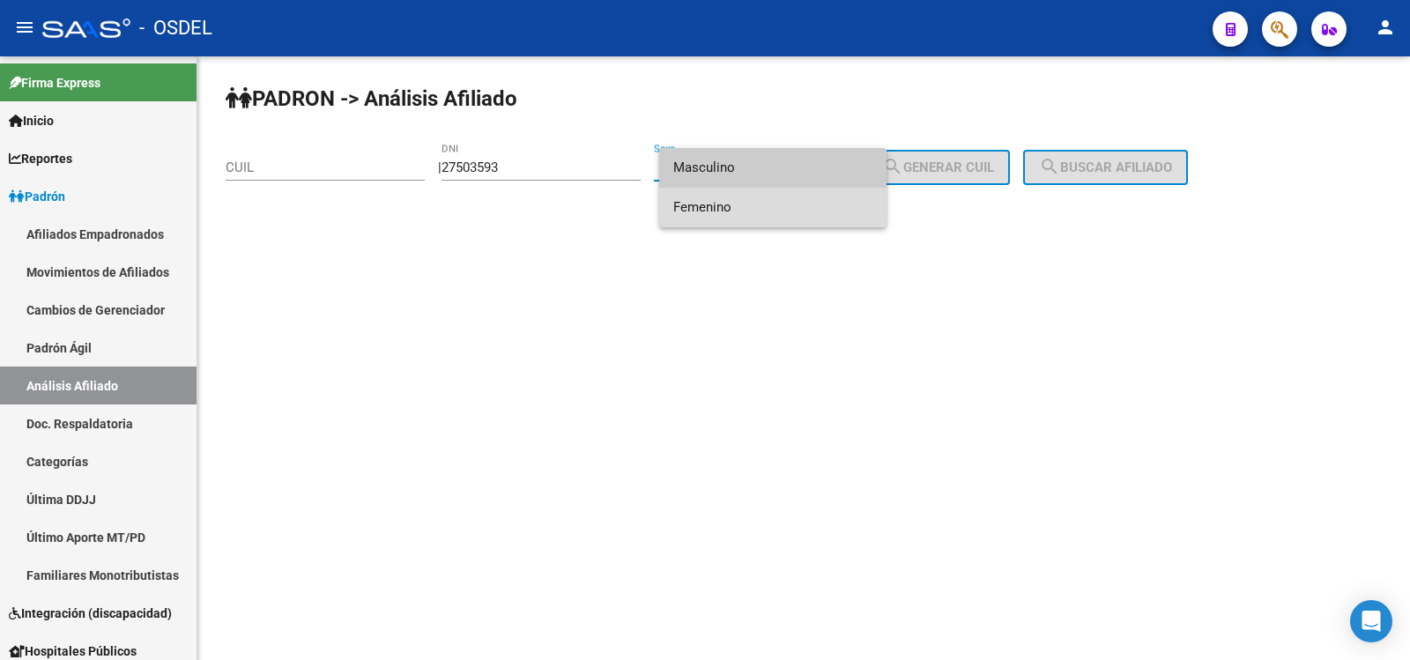
drag, startPoint x: 714, startPoint y: 203, endPoint x: 937, endPoint y: 189, distance: 224.2
click at [714, 203] on span "Femenino" at bounding box center [772, 208] width 199 height 40
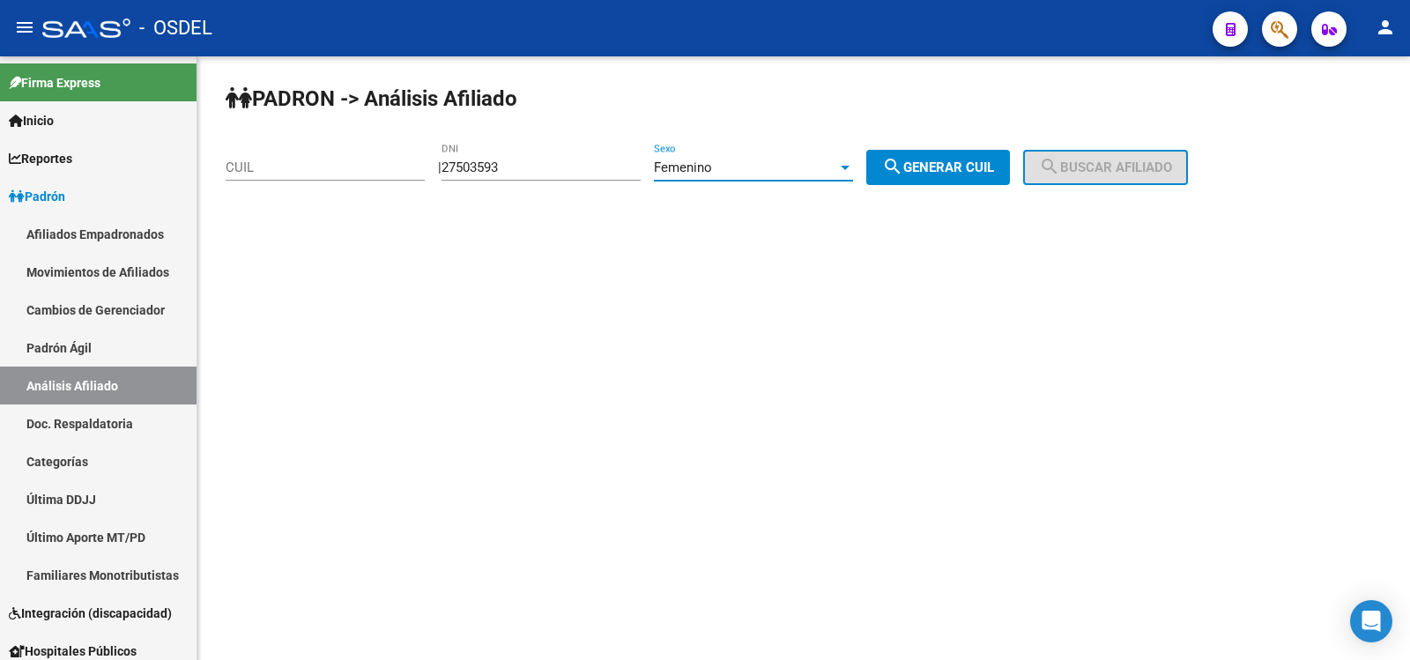
drag, startPoint x: 980, startPoint y: 167, endPoint x: 1035, endPoint y: 166, distance: 55.5
click at [981, 167] on span "search Generar CUIL" at bounding box center [938, 167] width 112 height 16
type input "27-27503593-4"
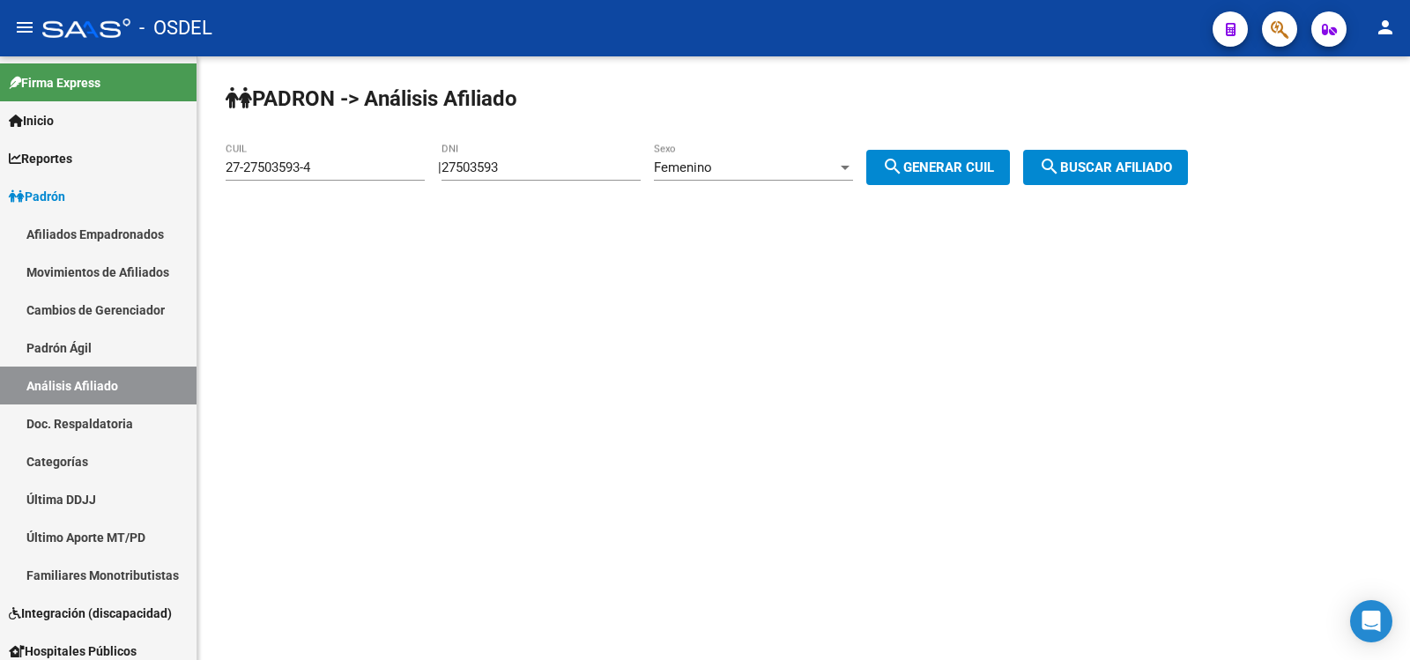
click at [1116, 159] on span "search Buscar afiliado" at bounding box center [1105, 167] width 133 height 16
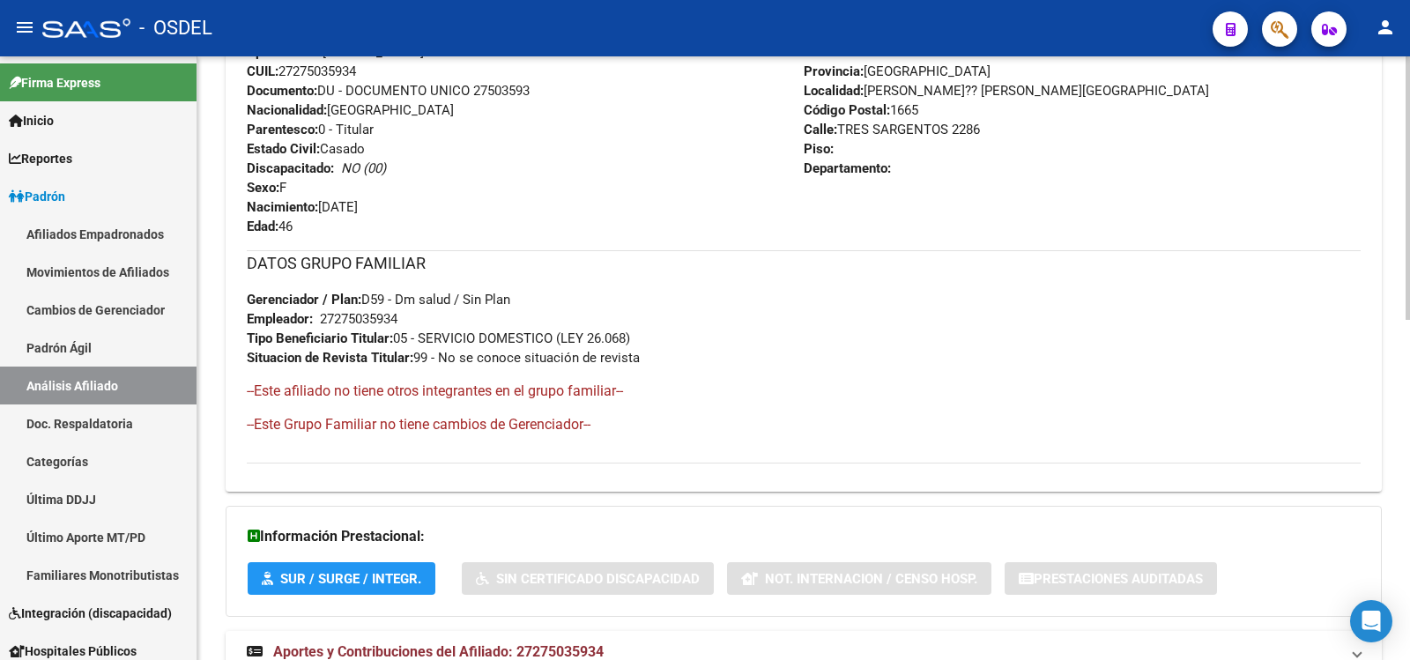
scroll to position [780, 0]
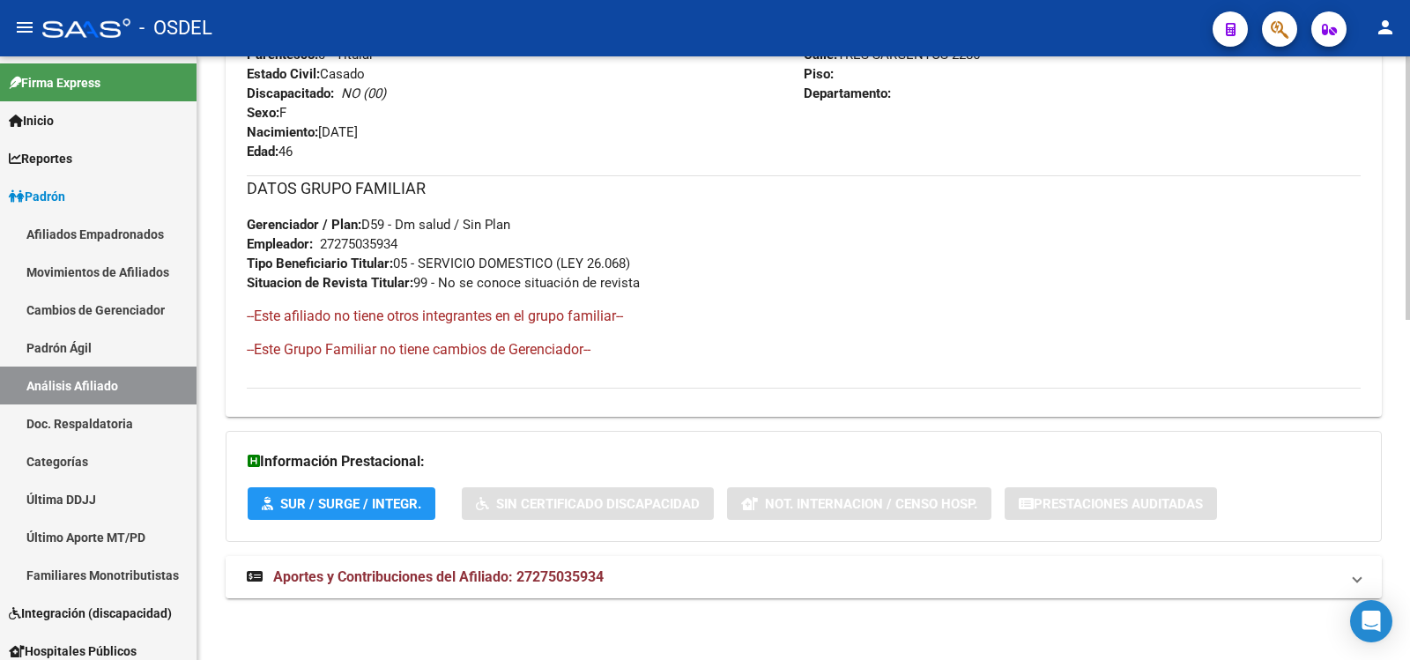
click at [431, 571] on span "Aportes y Contribuciones del Afiliado: 27275035934" at bounding box center [438, 576] width 330 height 17
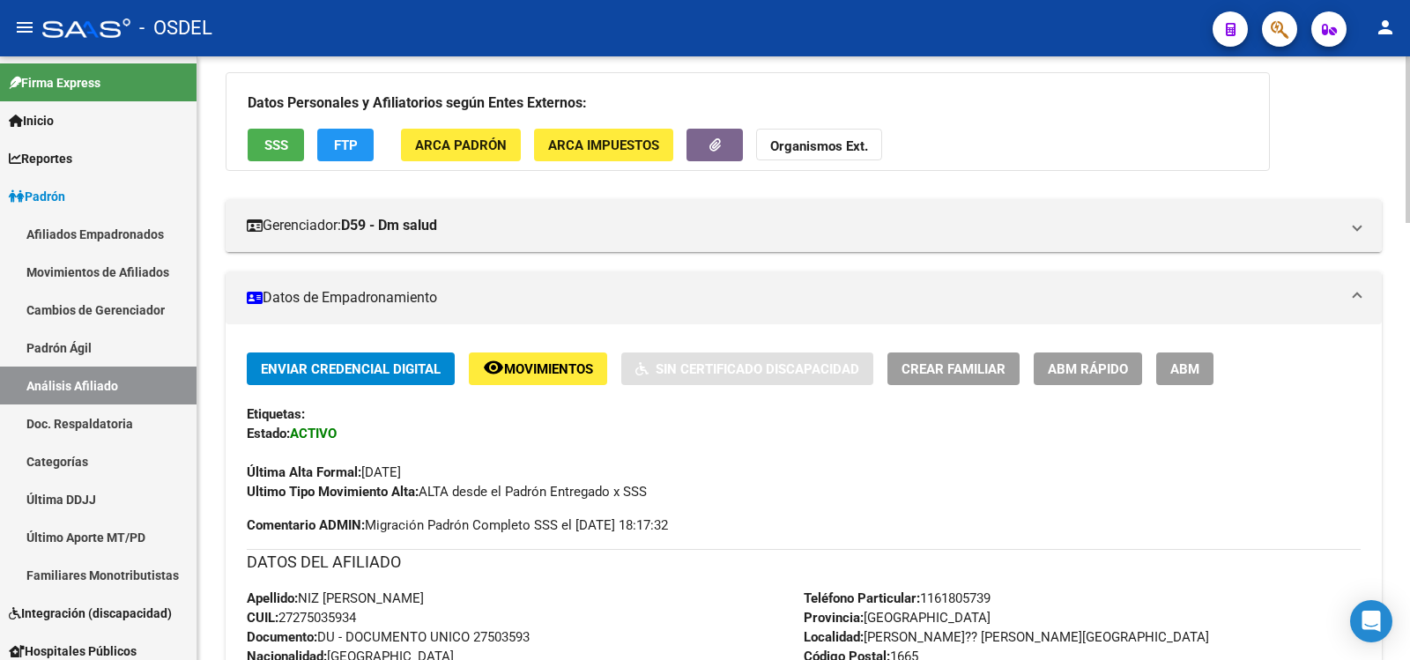
scroll to position [0, 0]
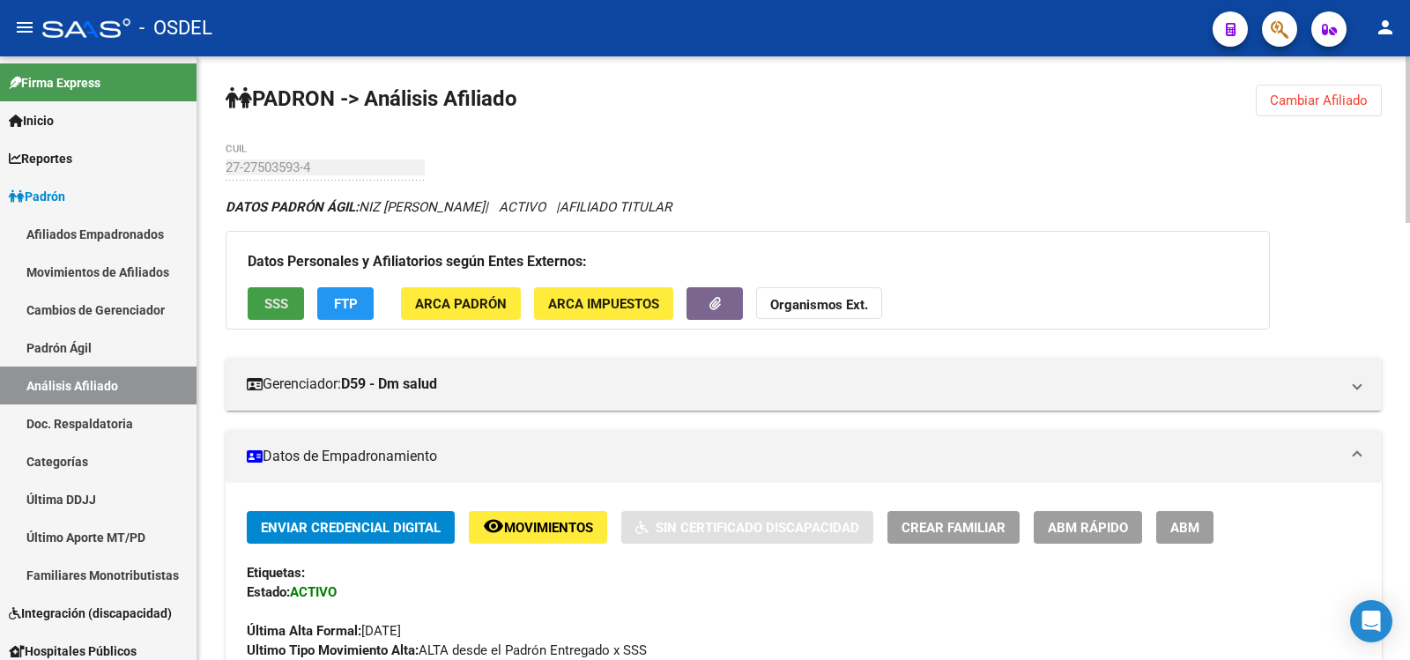
click at [281, 296] on span "SSS" at bounding box center [276, 304] width 24 height 16
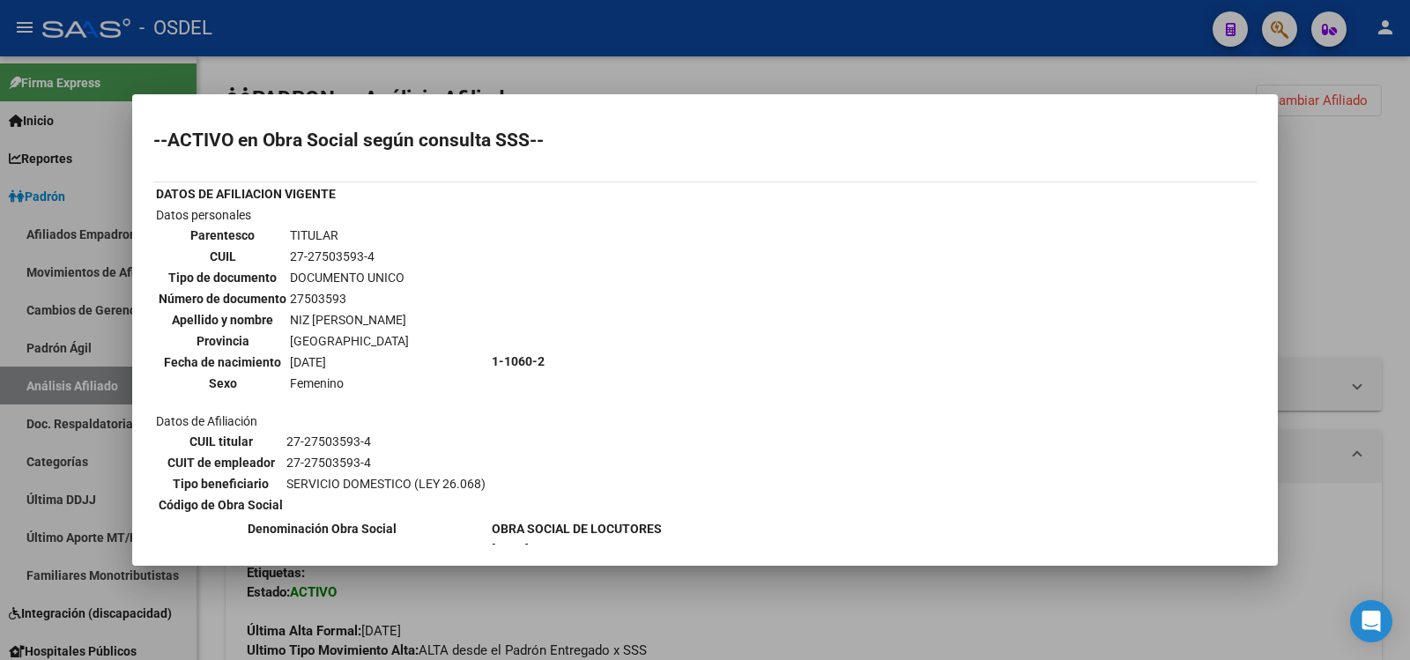
drag, startPoint x: 715, startPoint y: 28, endPoint x: 727, endPoint y: 69, distance: 42.1
click at [715, 30] on div at bounding box center [705, 330] width 1410 height 660
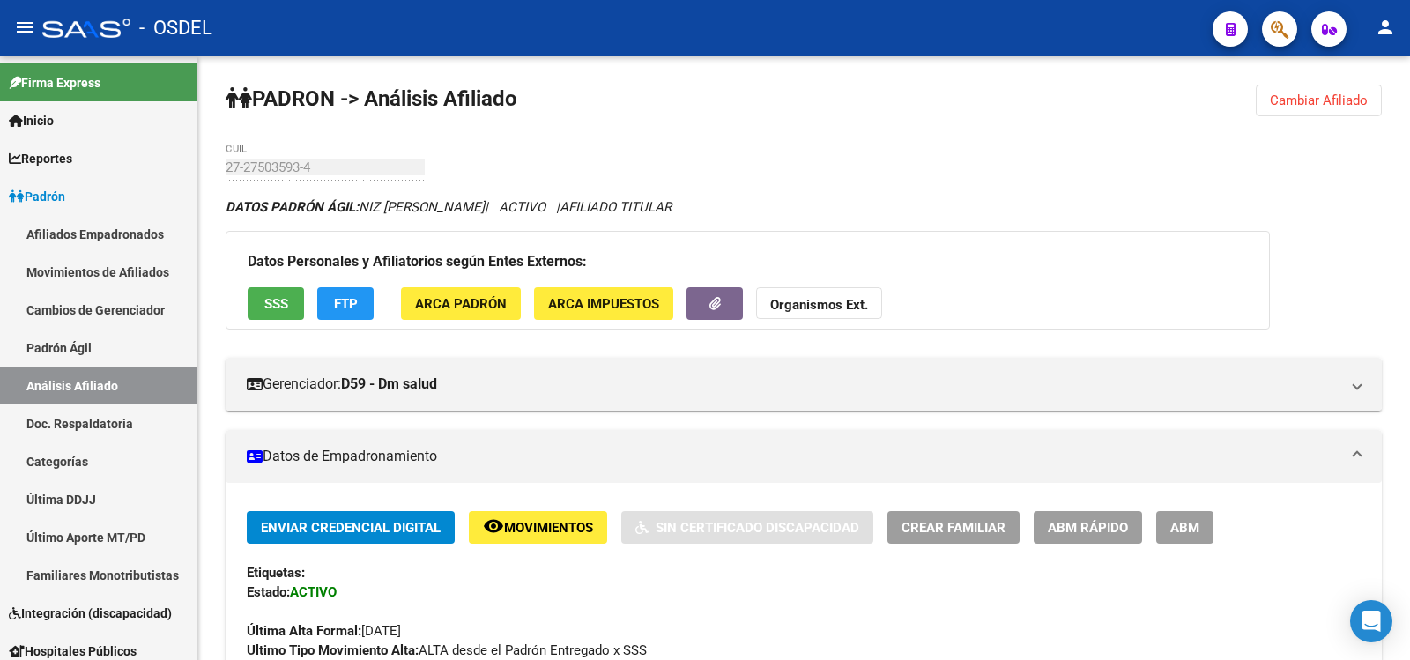
click at [1387, 24] on mat-icon "person" at bounding box center [1384, 27] width 21 height 21
click at [1361, 107] on button "exit_to_app Salir" at bounding box center [1348, 116] width 107 height 42
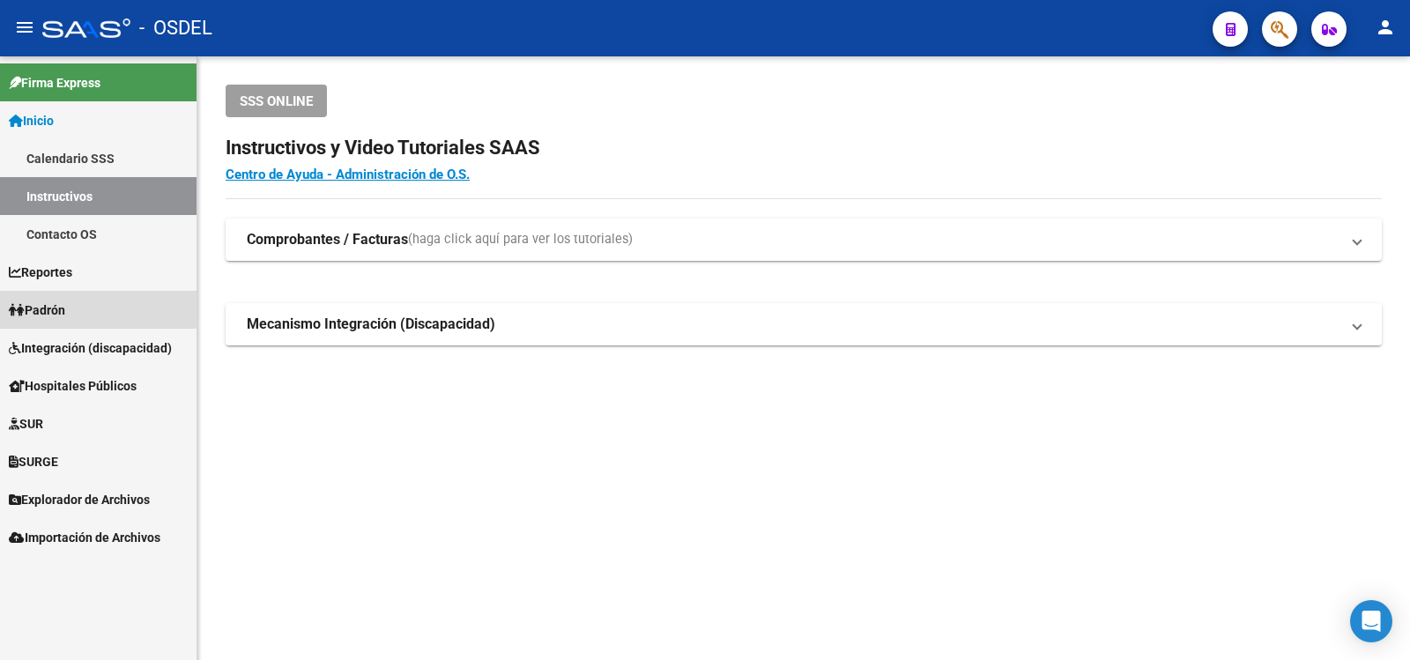
click at [55, 304] on span "Padrón" at bounding box center [37, 309] width 56 height 19
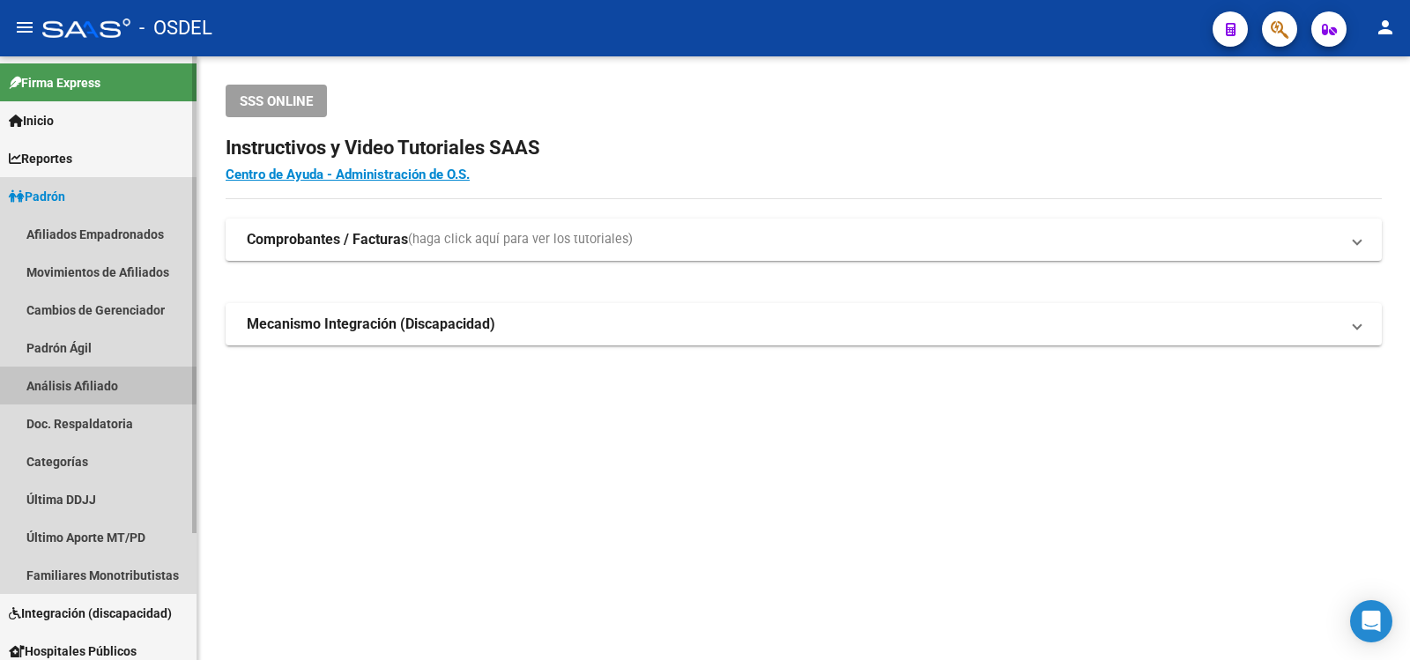
click at [49, 381] on link "Análisis Afiliado" at bounding box center [98, 385] width 196 height 38
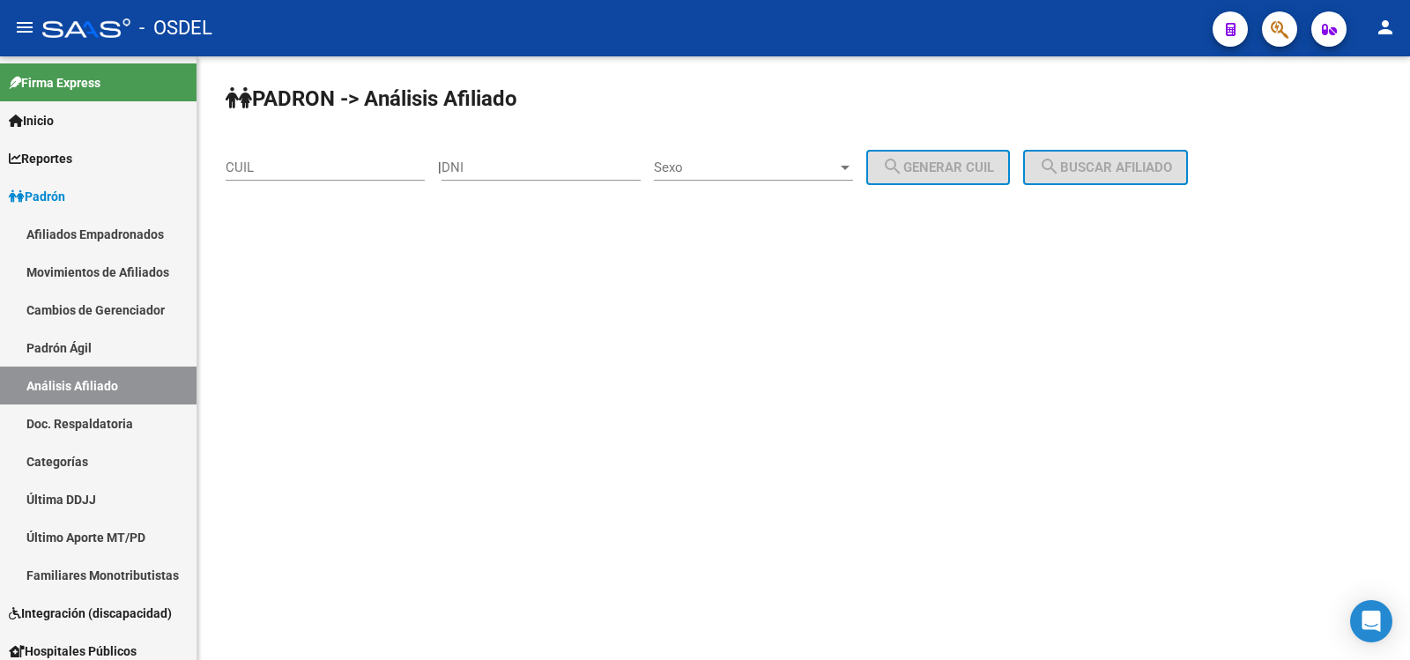
click at [500, 161] on input "DNI" at bounding box center [540, 167] width 199 height 16
type input "27503593"
click at [849, 166] on div at bounding box center [844, 168] width 9 height 4
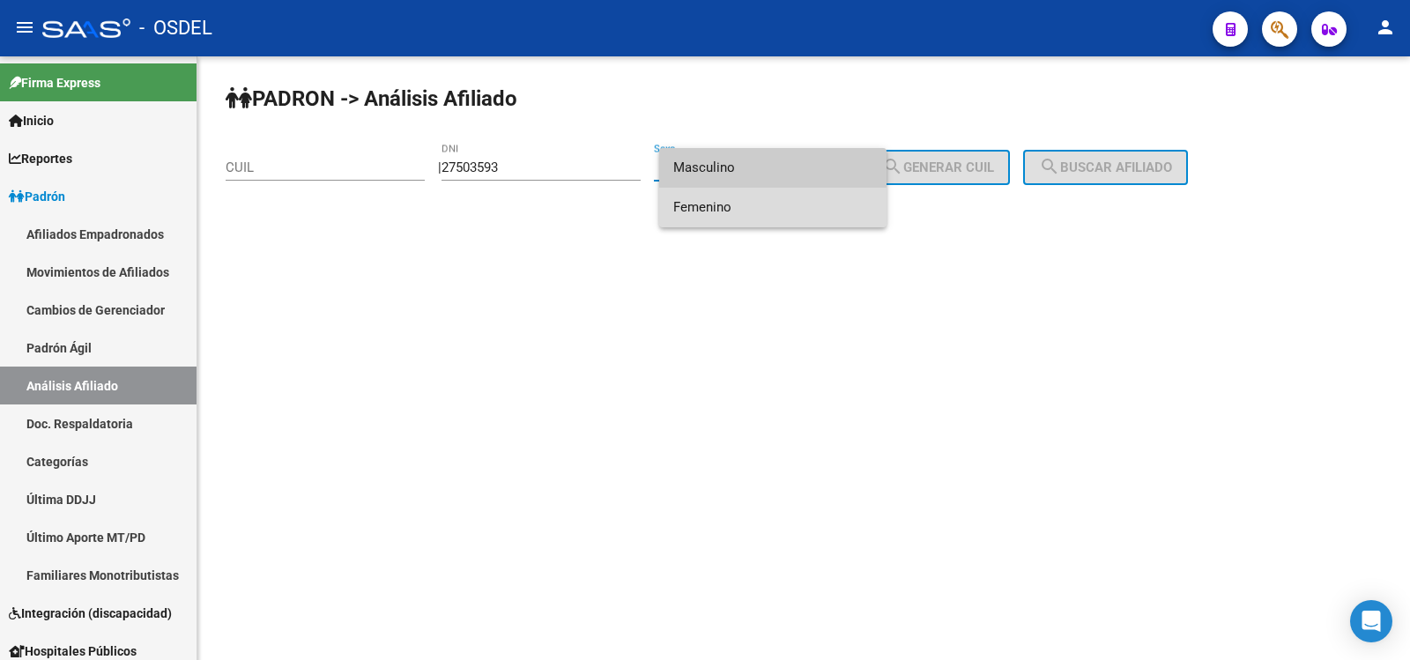
click at [714, 203] on span "Femenino" at bounding box center [772, 208] width 199 height 40
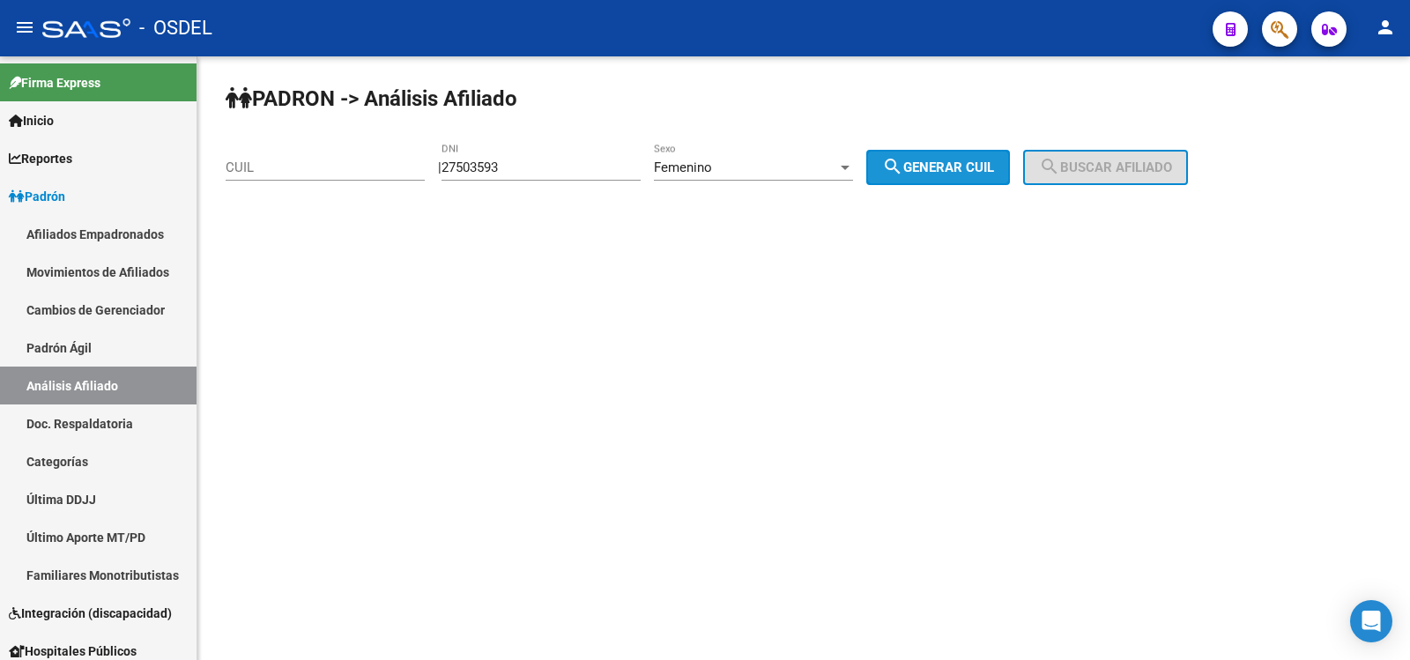
drag, startPoint x: 955, startPoint y: 159, endPoint x: 1070, endPoint y: 162, distance: 115.4
click at [959, 159] on span "search Generar CUIL" at bounding box center [938, 167] width 112 height 16
type input "27-27503593-4"
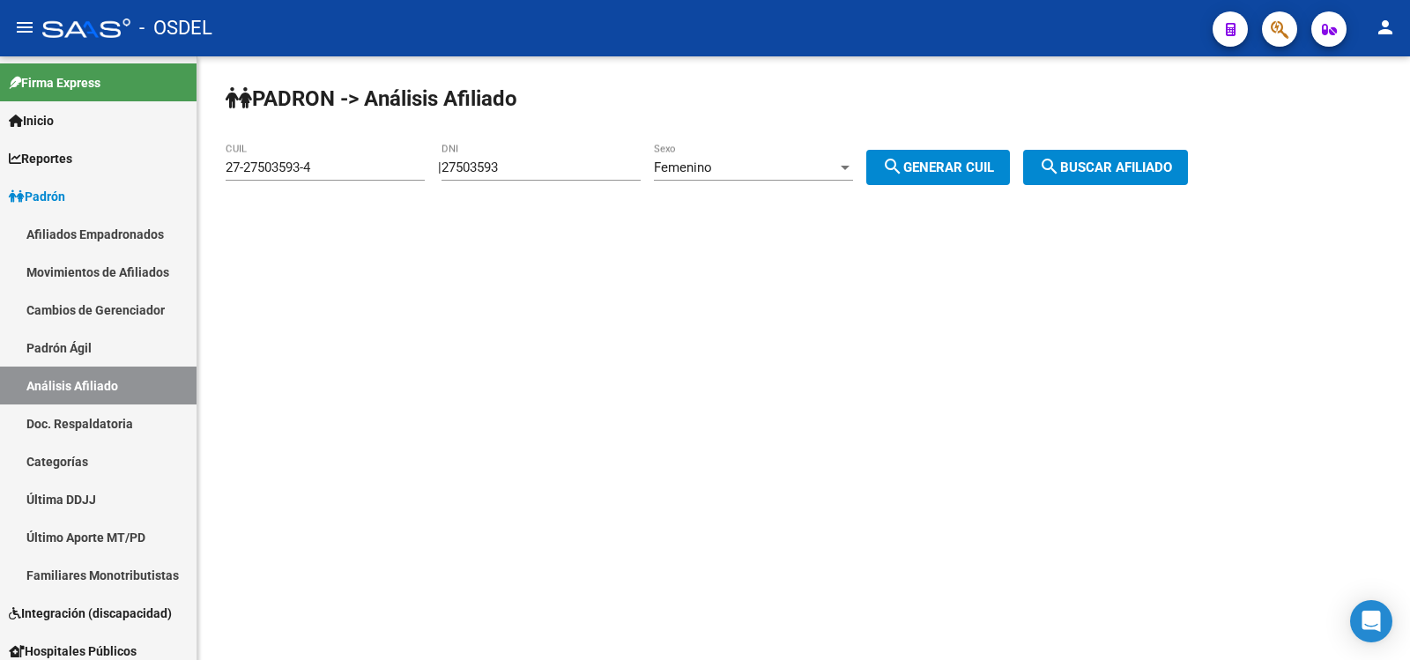
click at [1116, 163] on span "search Buscar afiliado" at bounding box center [1105, 167] width 133 height 16
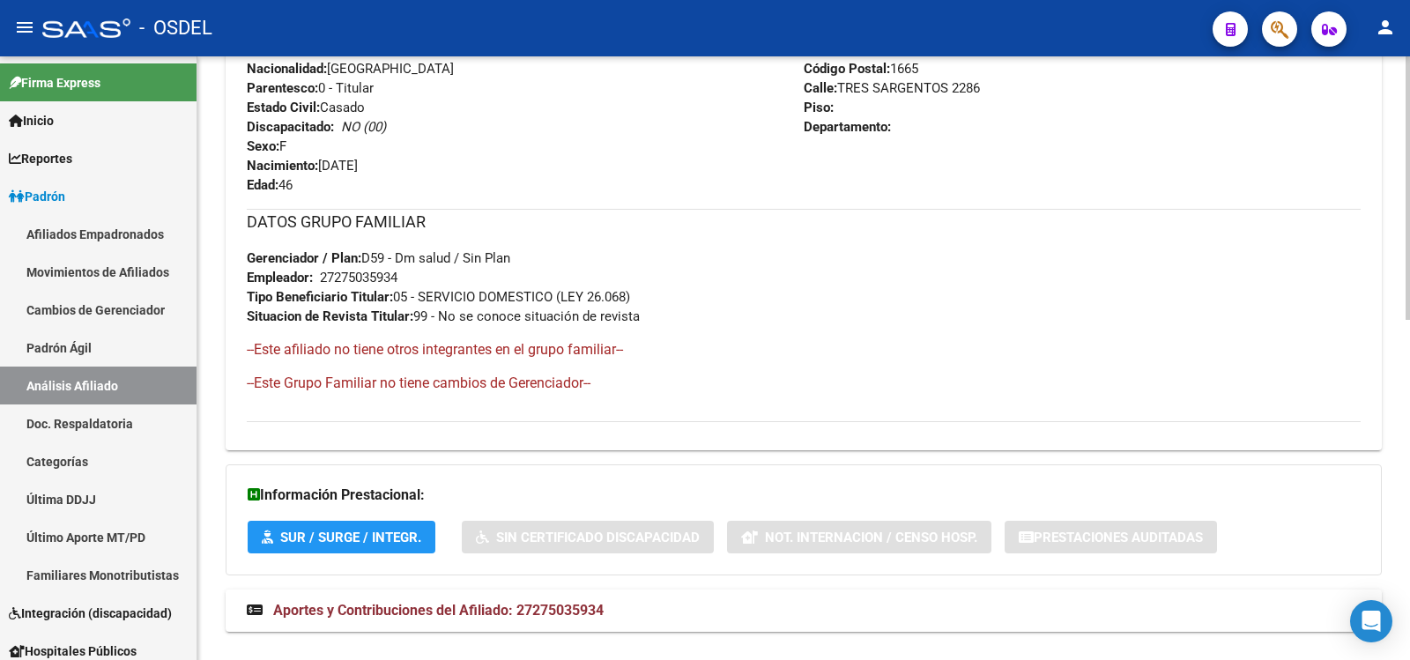
scroll to position [780, 0]
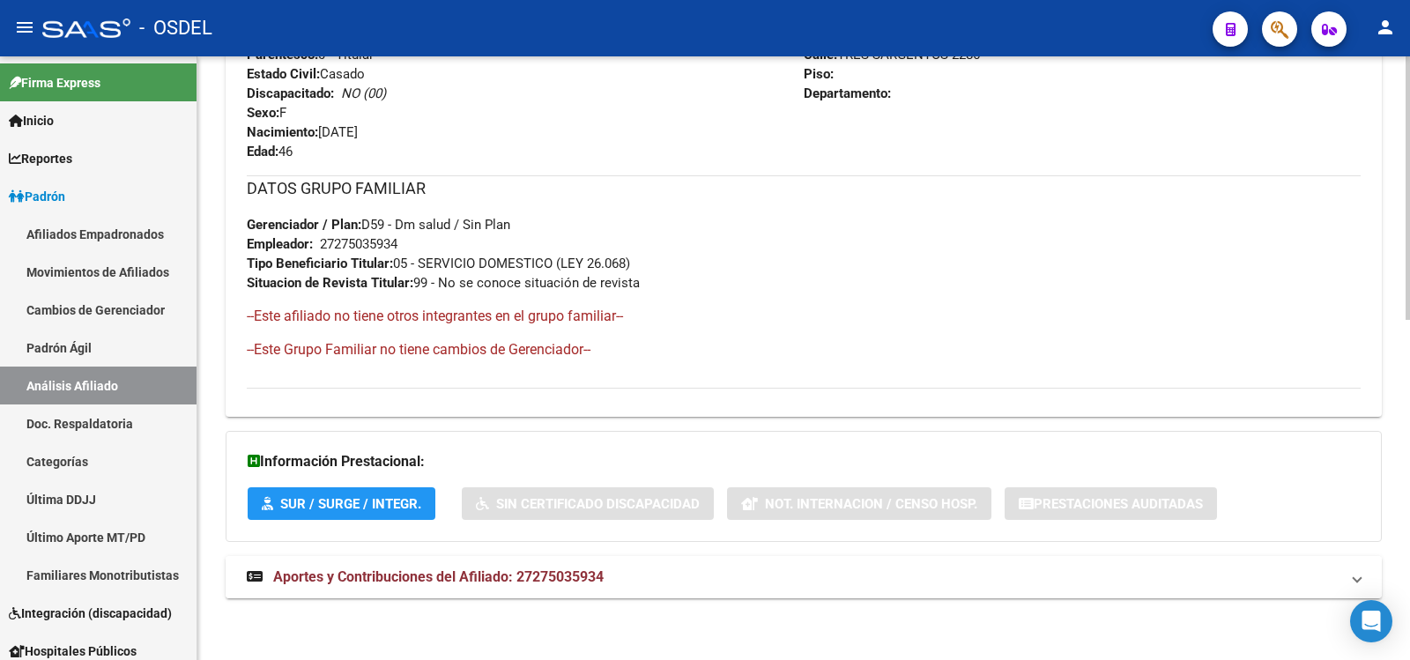
drag, startPoint x: 423, startPoint y: 576, endPoint x: 467, endPoint y: 574, distance: 44.1
click at [426, 576] on span "Aportes y Contribuciones del Afiliado: 27275035934" at bounding box center [438, 576] width 330 height 17
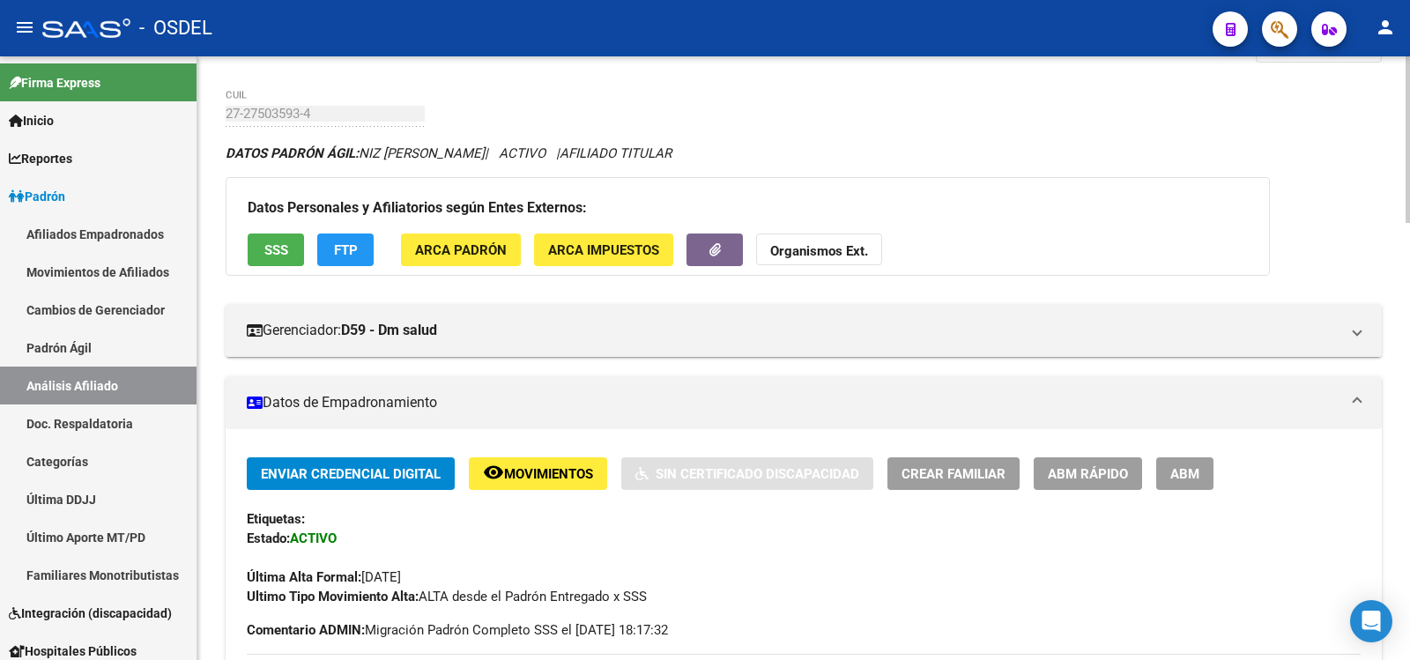
scroll to position [0, 0]
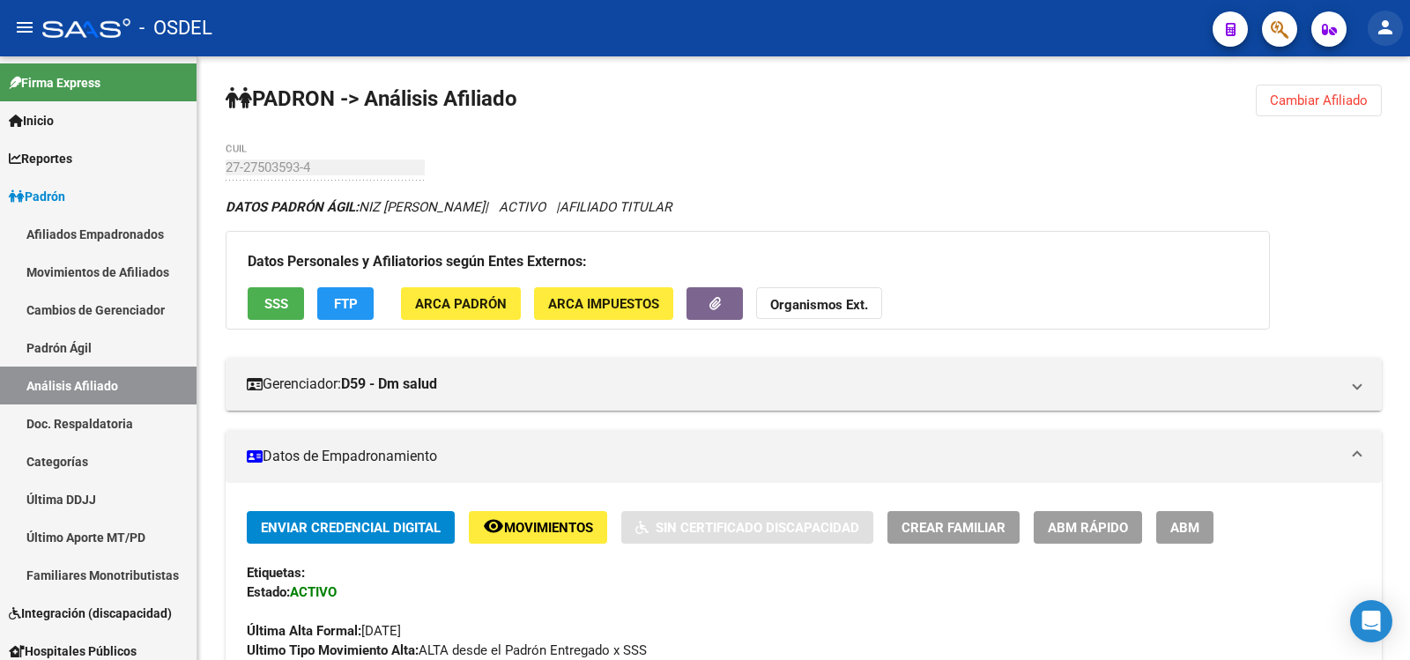
click at [1387, 24] on mat-icon "person" at bounding box center [1384, 27] width 21 height 21
click at [1354, 110] on button "exit_to_app Salir" at bounding box center [1348, 116] width 107 height 42
